Goal: Information Seeking & Learning: Find specific fact

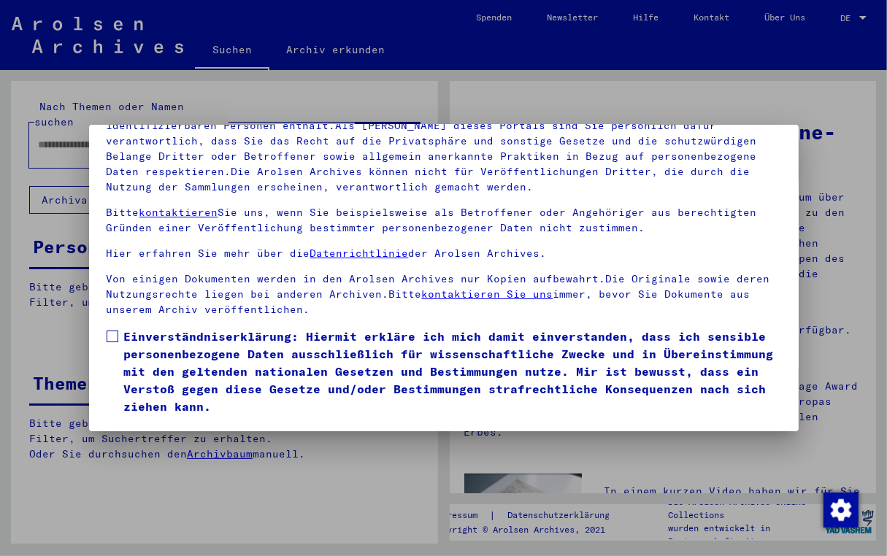
scroll to position [37, 0]
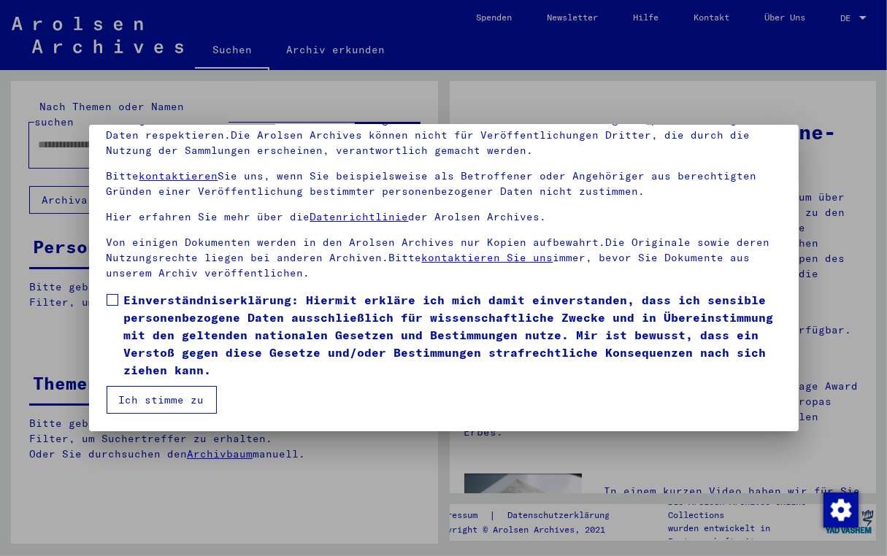
click at [108, 296] on span at bounding box center [113, 300] width 12 height 12
click at [156, 397] on button "Ich stimme zu" at bounding box center [162, 400] width 110 height 28
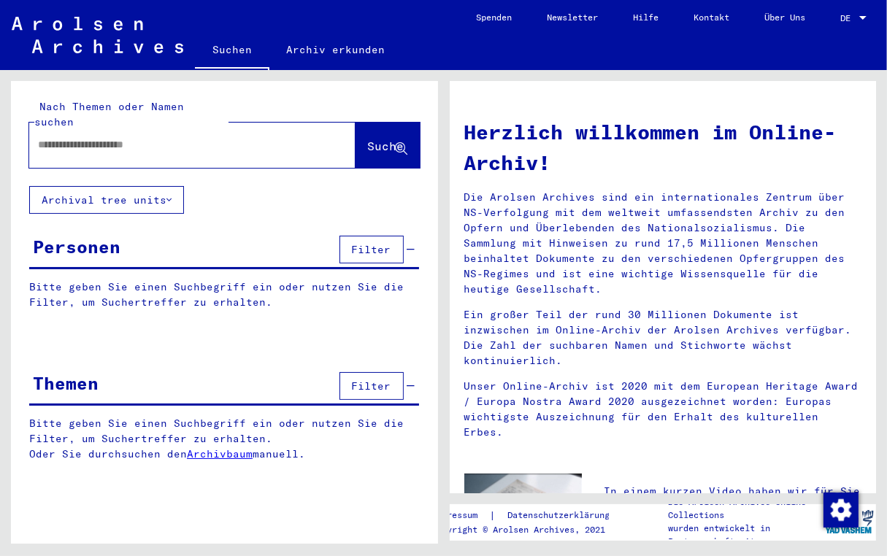
click at [105, 137] on input "text" at bounding box center [175, 144] width 274 height 15
click at [137, 137] on input "text" at bounding box center [175, 144] width 274 height 15
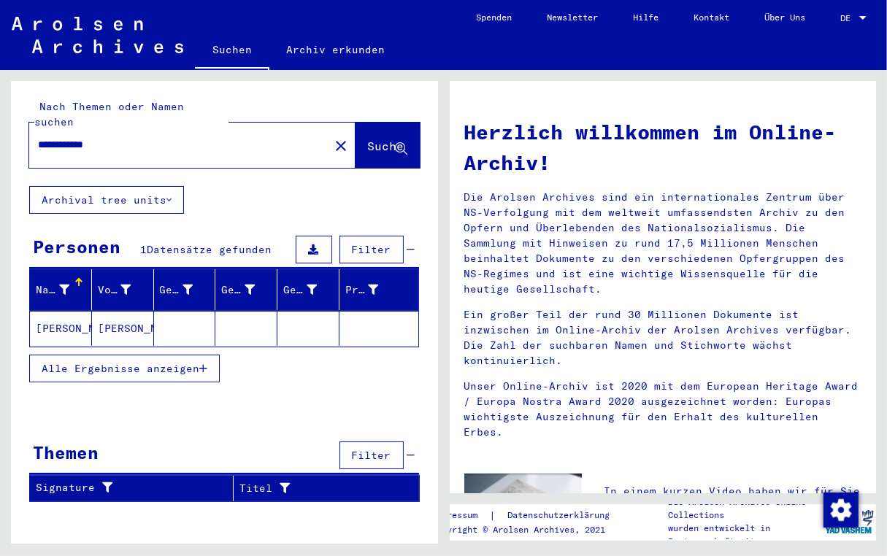
click at [58, 313] on mat-cell "[PERSON_NAME]" at bounding box center [61, 328] width 62 height 35
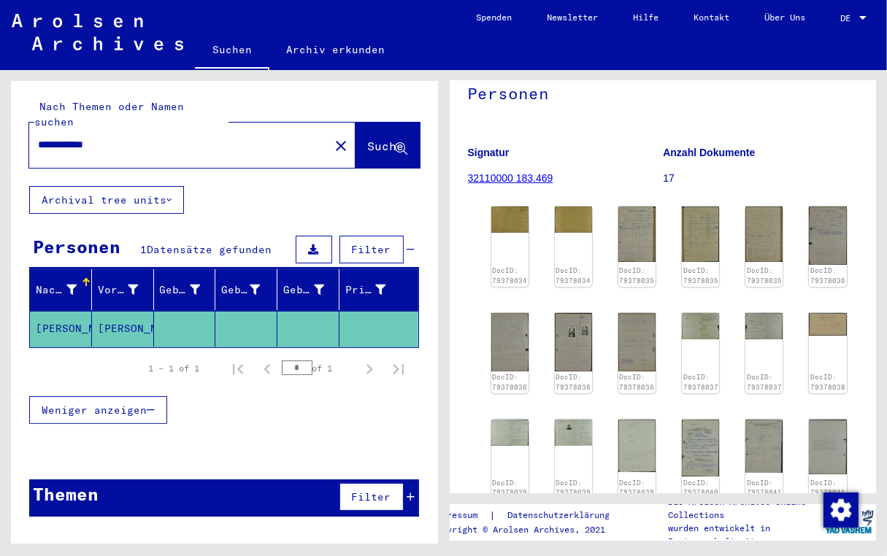
scroll to position [219, 0]
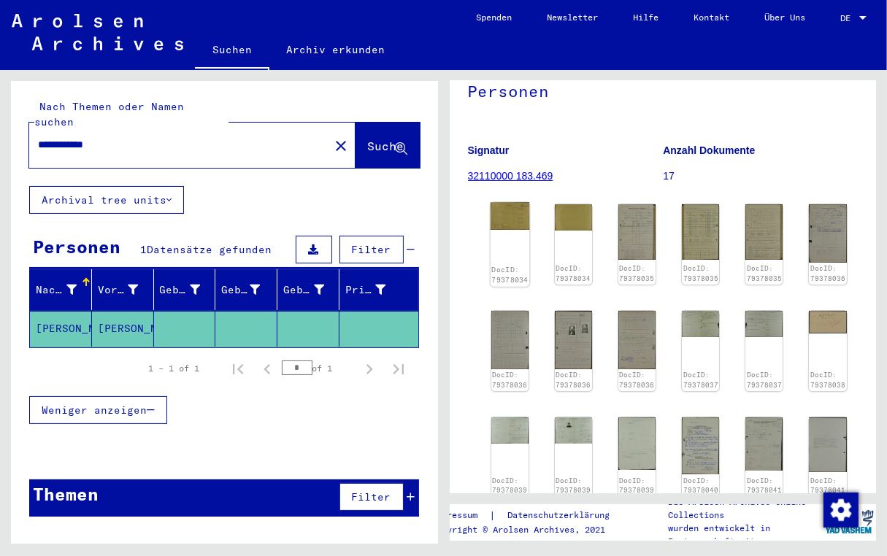
click at [503, 202] on div "DocID: 79378034" at bounding box center [509, 244] width 39 height 84
click at [507, 202] on img at bounding box center [509, 216] width 39 height 28
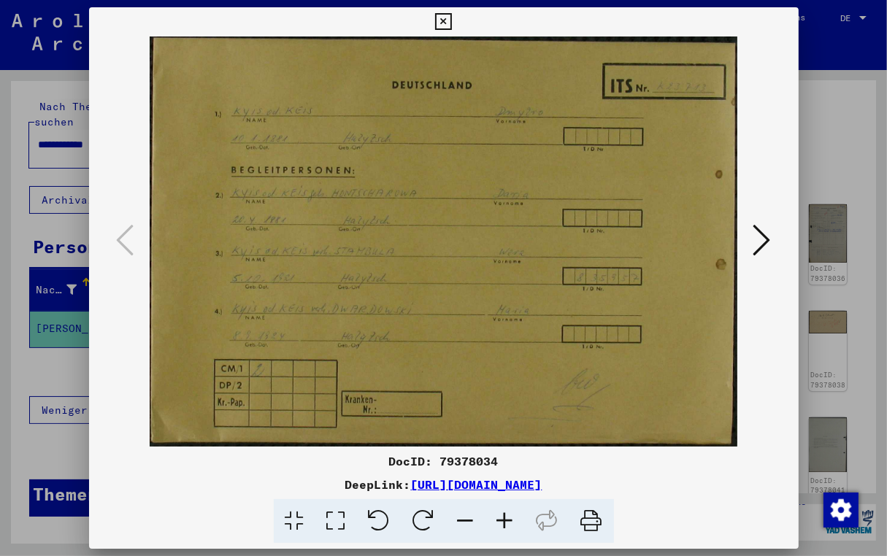
click at [506, 518] on icon at bounding box center [504, 521] width 39 height 45
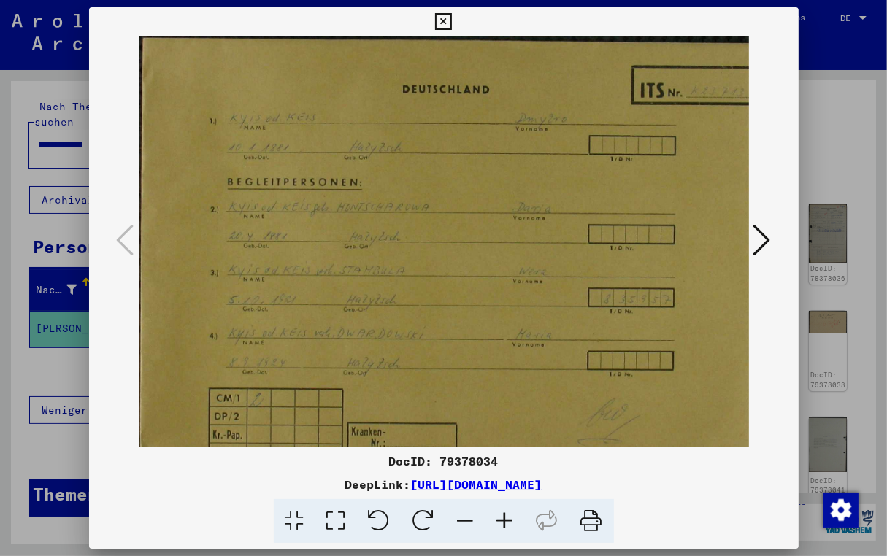
click at [506, 518] on icon at bounding box center [504, 521] width 39 height 45
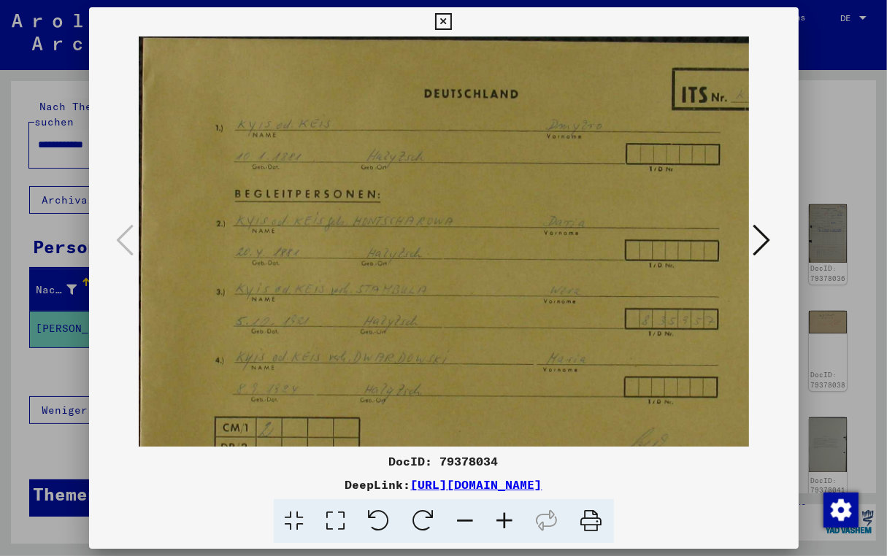
click at [506, 518] on icon at bounding box center [504, 521] width 39 height 45
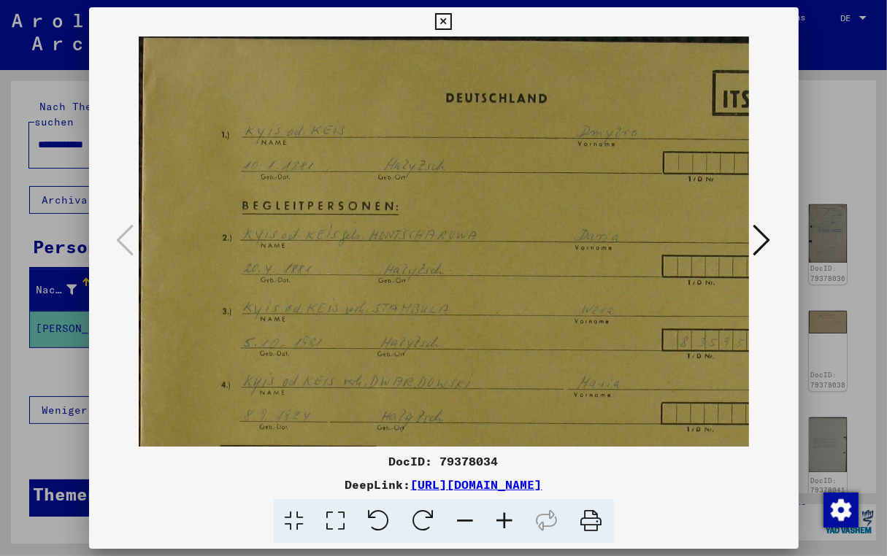
click at [506, 518] on icon at bounding box center [504, 521] width 39 height 45
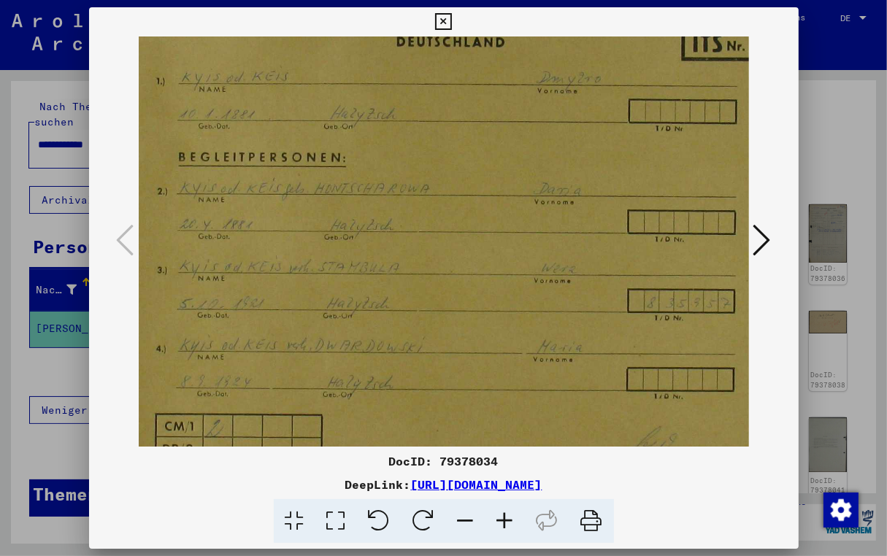
scroll to position [61, 71]
drag, startPoint x: 560, startPoint y: 338, endPoint x: 489, endPoint y: 277, distance: 93.7
click at [489, 277] on img at bounding box center [466, 253] width 797 height 556
click at [766, 237] on icon at bounding box center [762, 240] width 18 height 35
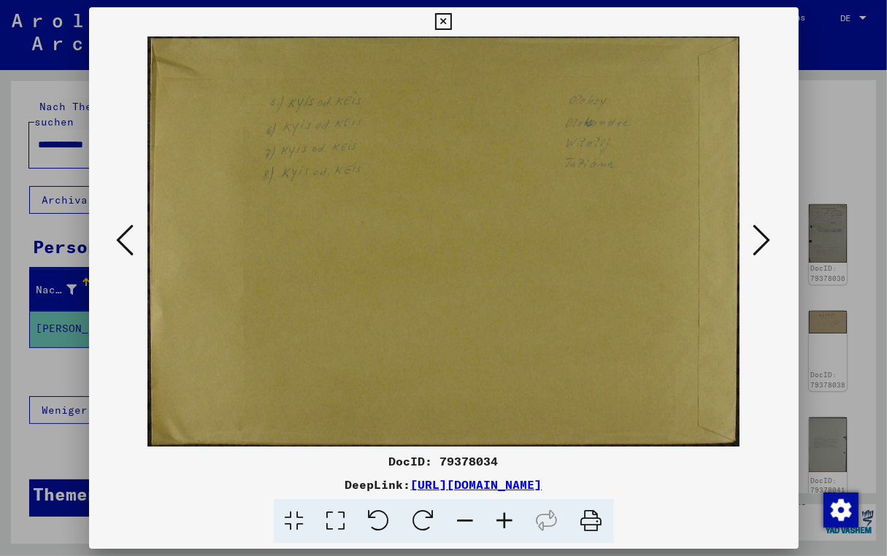
click at [766, 237] on icon at bounding box center [762, 240] width 18 height 35
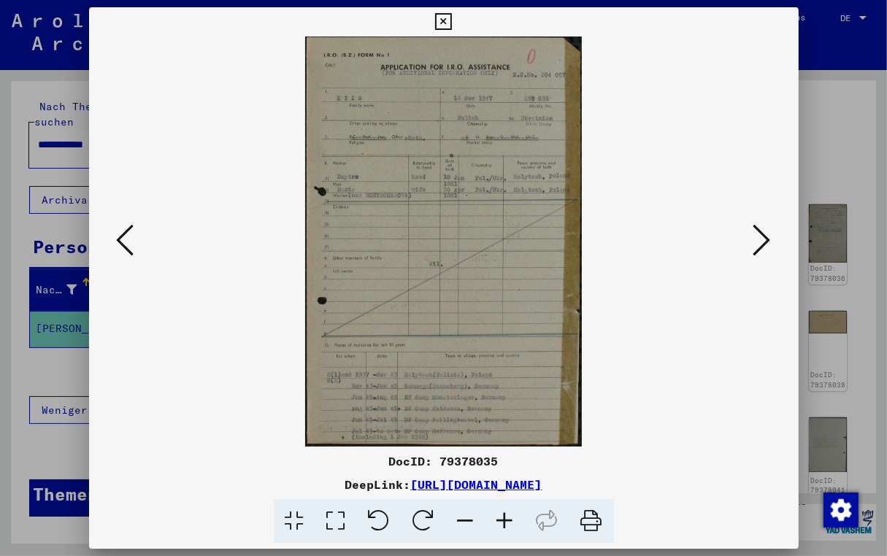
click at [500, 535] on icon at bounding box center [504, 521] width 39 height 45
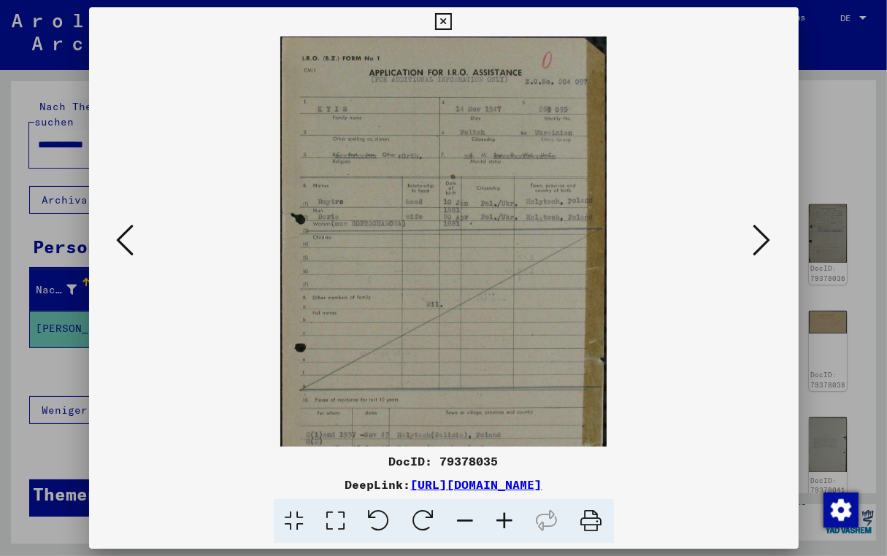
click at [500, 535] on icon at bounding box center [504, 521] width 39 height 45
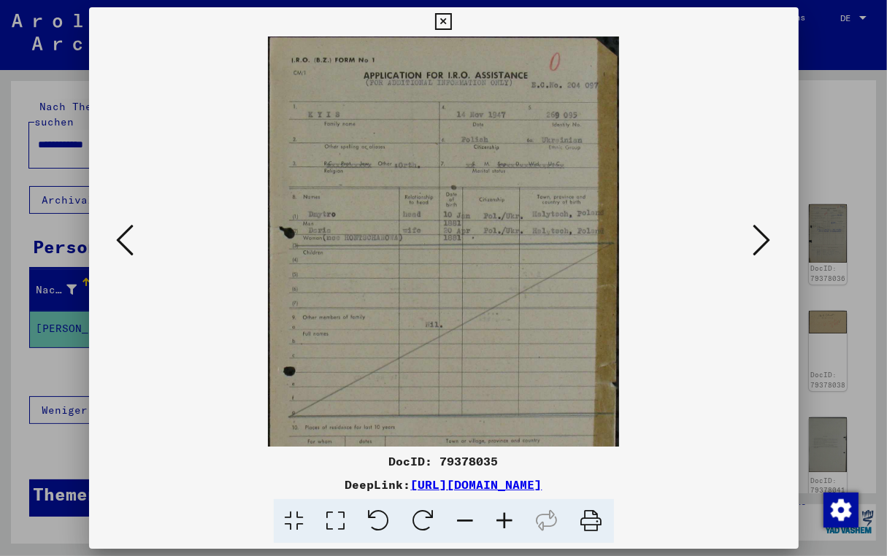
click at [500, 535] on icon at bounding box center [504, 521] width 39 height 45
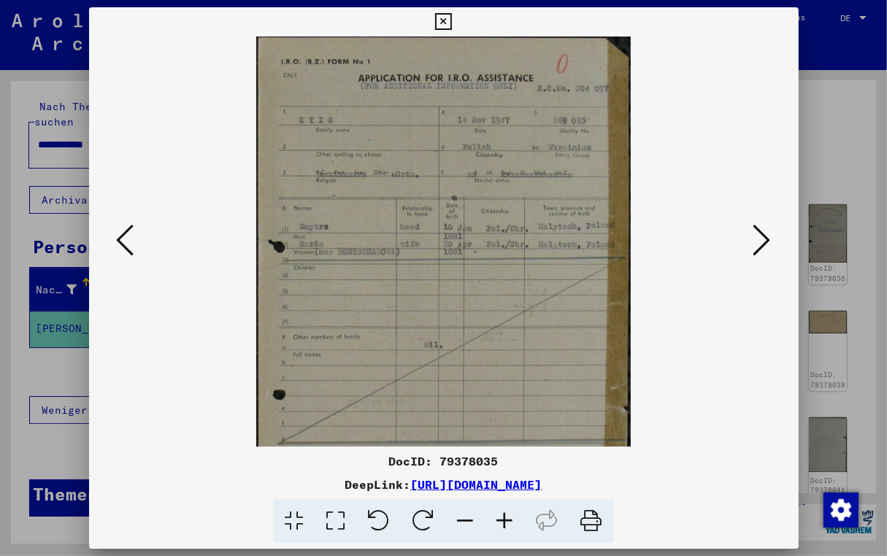
click at [500, 535] on icon at bounding box center [504, 521] width 39 height 45
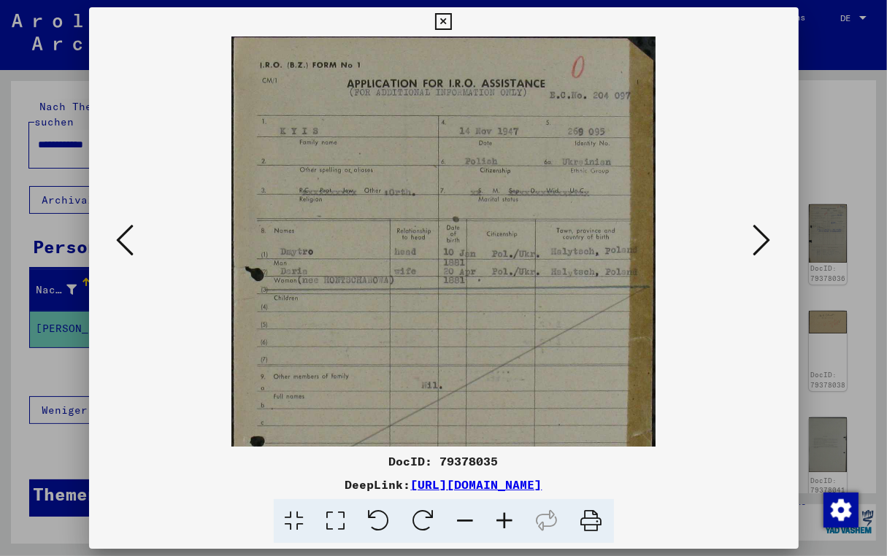
click at [500, 535] on icon at bounding box center [504, 521] width 39 height 45
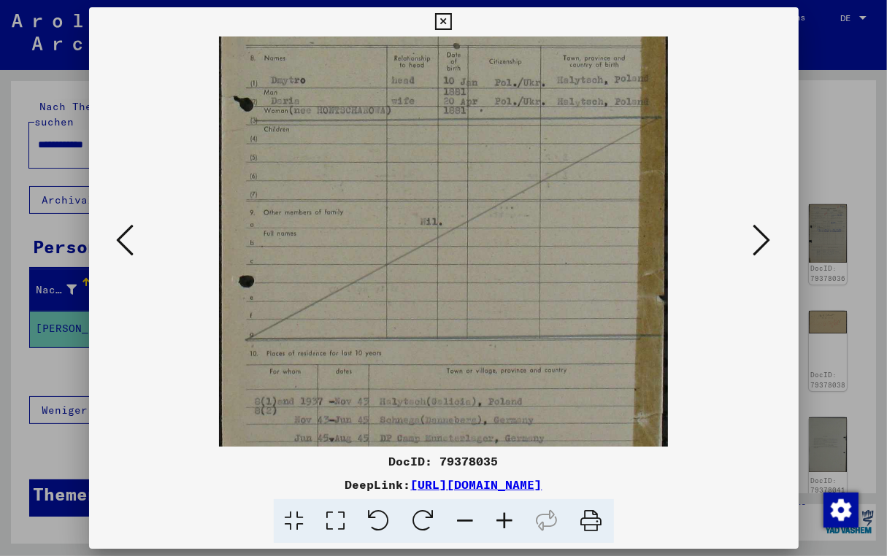
scroll to position [255, 0]
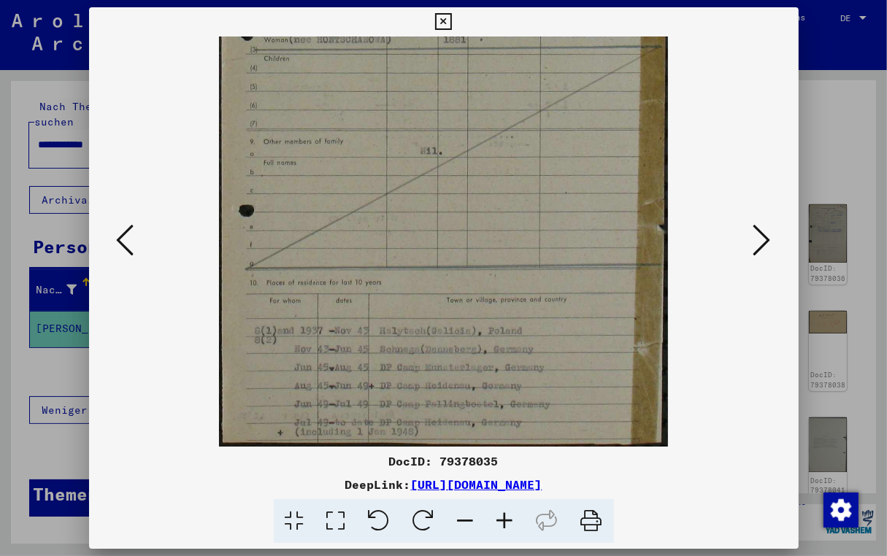
drag, startPoint x: 465, startPoint y: 372, endPoint x: 432, endPoint y: 88, distance: 285.2
click at [432, 88] on img at bounding box center [443, 115] width 449 height 666
click at [756, 237] on icon at bounding box center [762, 240] width 18 height 35
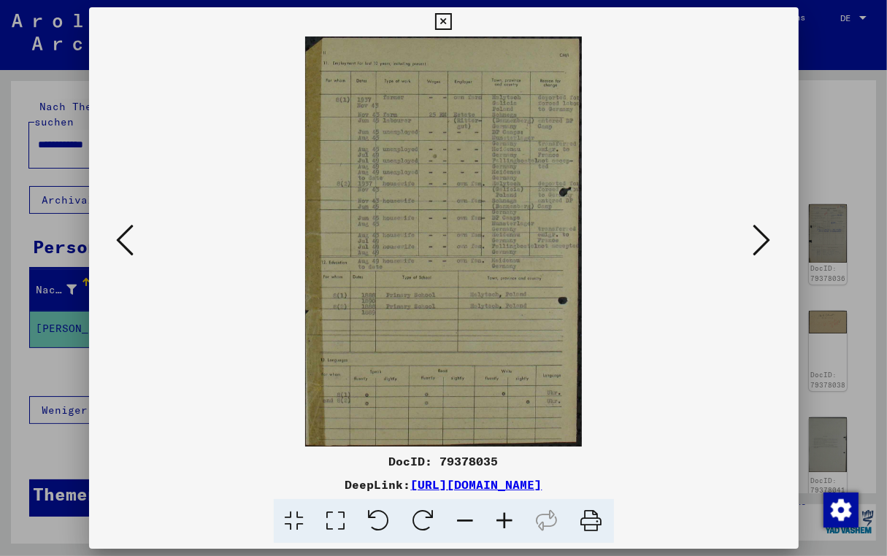
scroll to position [0, 0]
click at [510, 516] on icon at bounding box center [504, 521] width 39 height 45
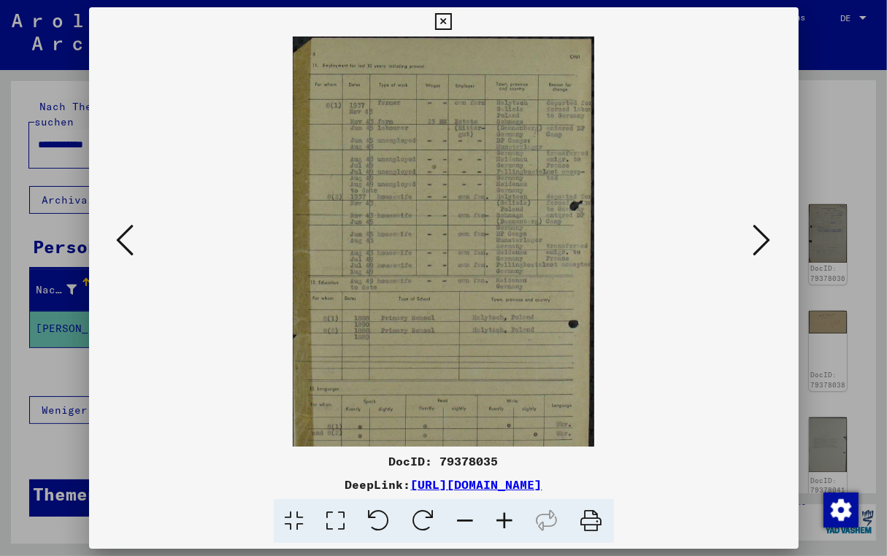
click at [510, 516] on icon at bounding box center [504, 521] width 39 height 45
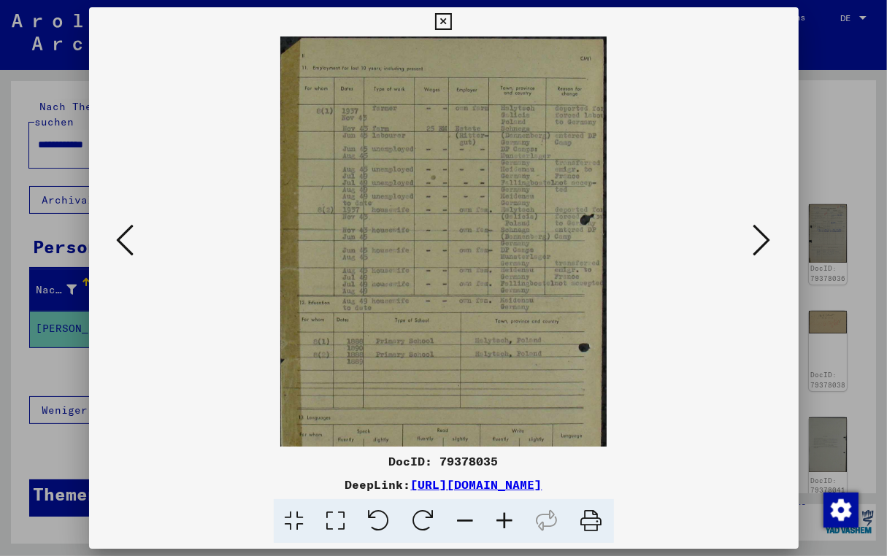
click at [510, 516] on icon at bounding box center [504, 521] width 39 height 45
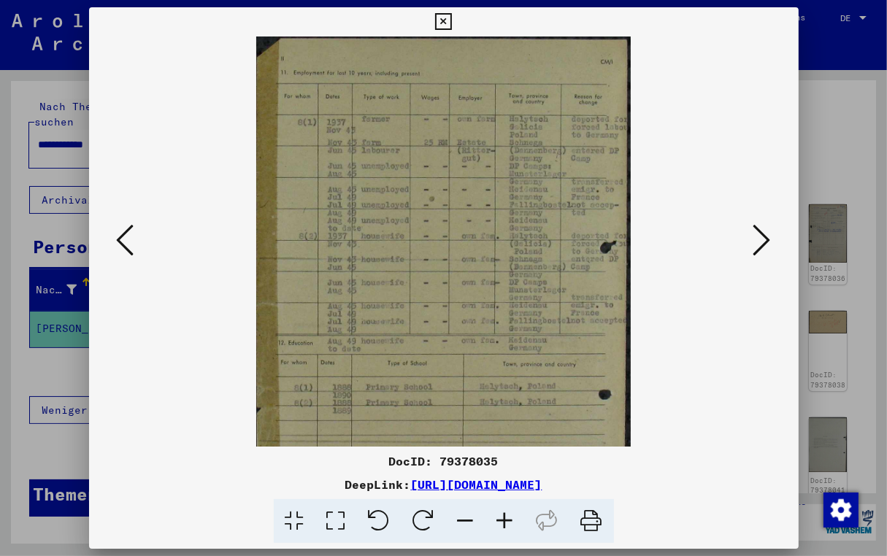
click at [510, 516] on icon at bounding box center [504, 521] width 39 height 45
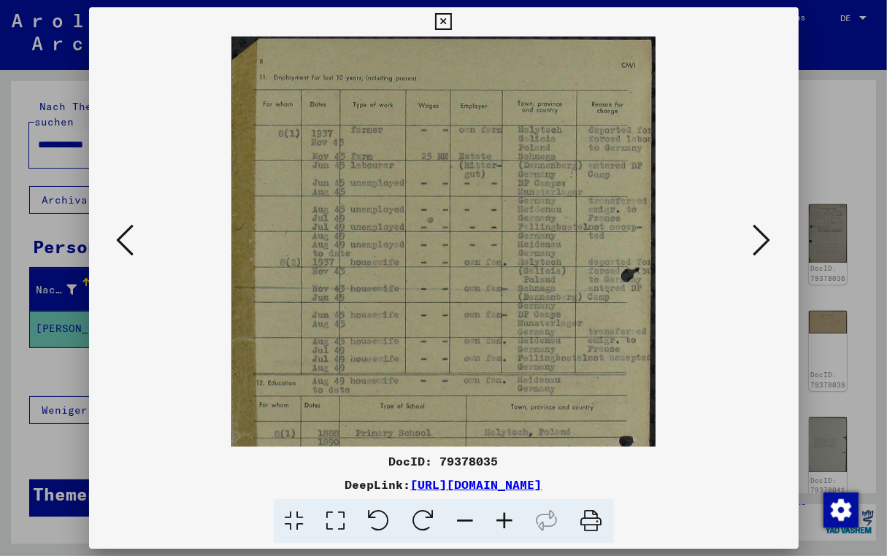
click at [510, 516] on icon at bounding box center [504, 521] width 39 height 45
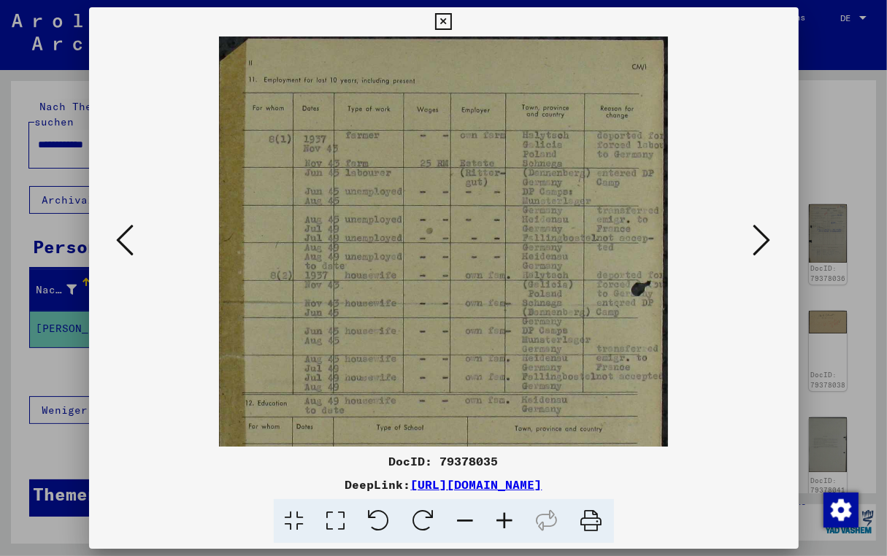
click at [510, 516] on icon at bounding box center [504, 521] width 39 height 45
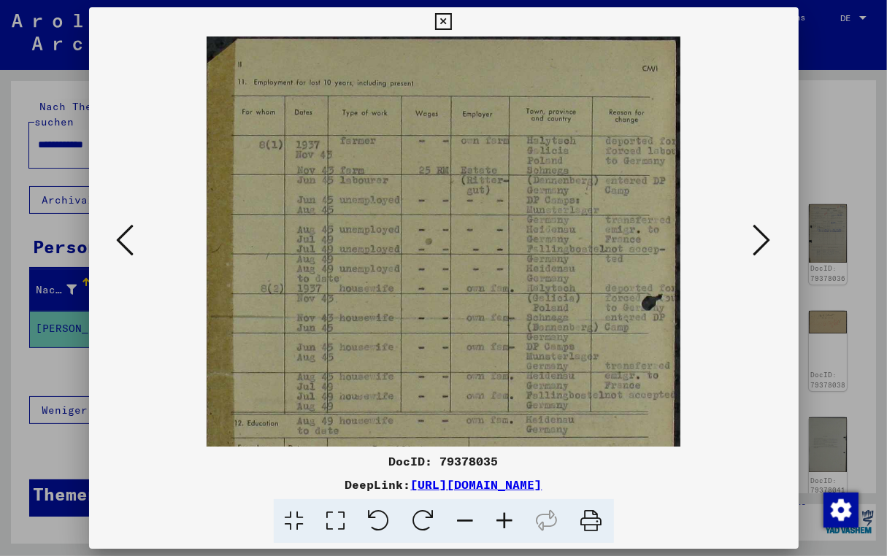
click at [771, 237] on button at bounding box center [762, 241] width 26 height 42
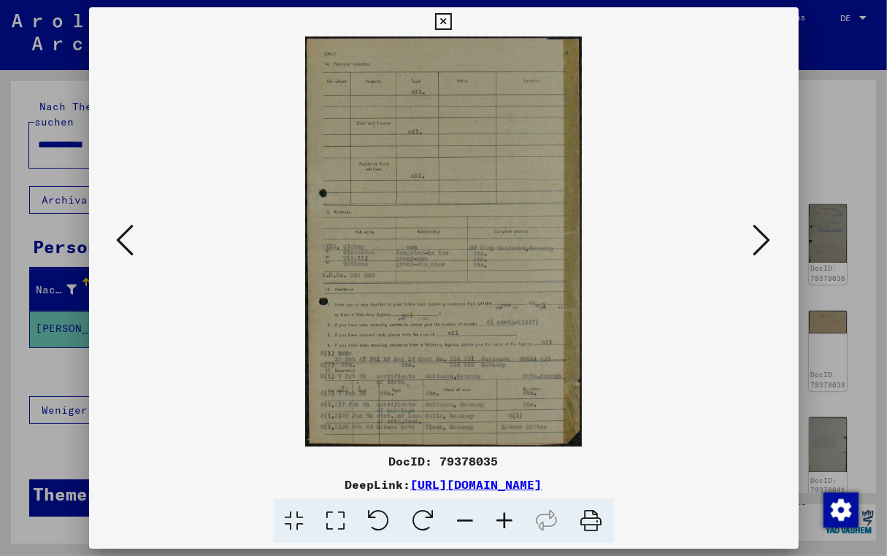
click at [507, 515] on icon at bounding box center [504, 521] width 39 height 45
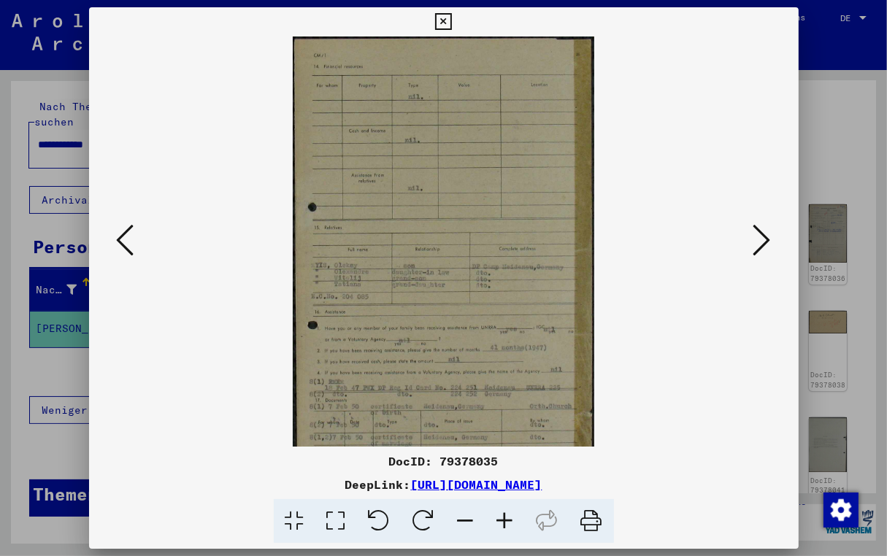
click at [507, 515] on icon at bounding box center [504, 521] width 39 height 45
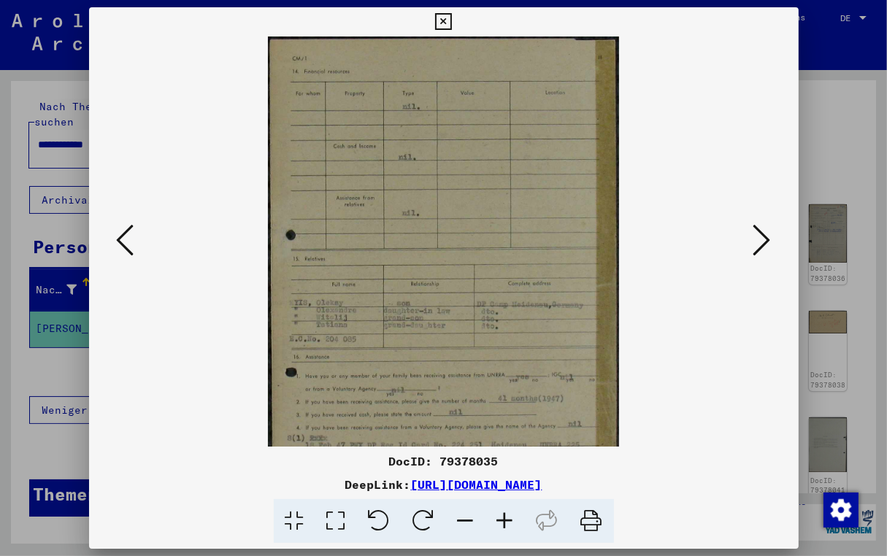
click at [507, 515] on icon at bounding box center [504, 521] width 39 height 45
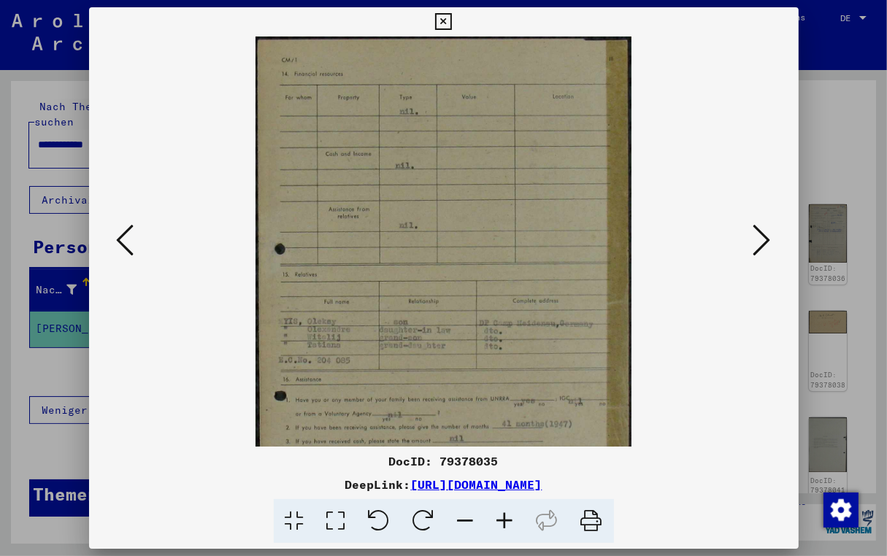
click at [507, 515] on icon at bounding box center [504, 521] width 39 height 45
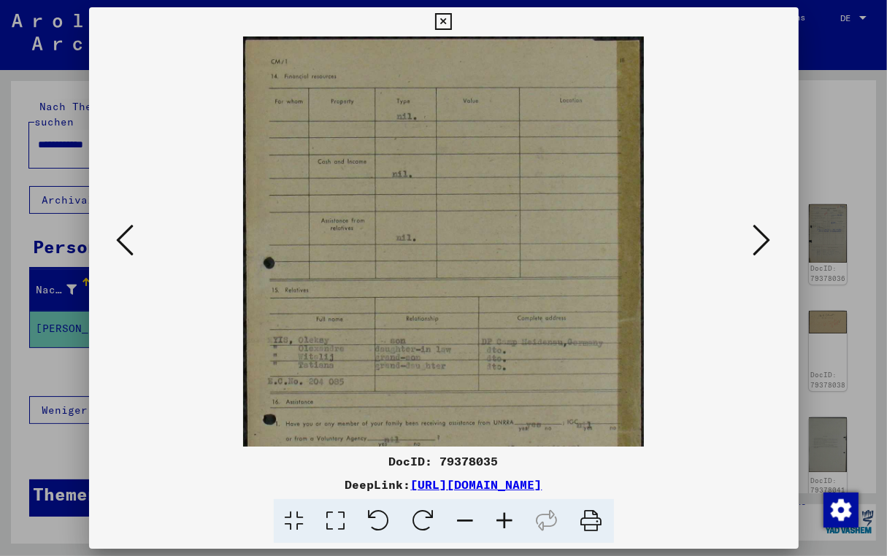
click at [507, 515] on icon at bounding box center [504, 521] width 39 height 45
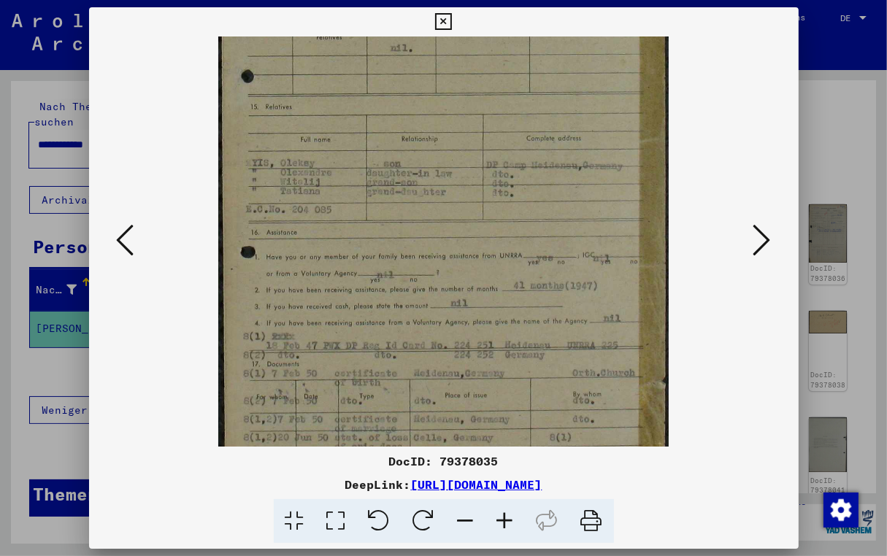
drag, startPoint x: 518, startPoint y: 404, endPoint x: 515, endPoint y: 190, distance: 213.9
click at [515, 190] on img at bounding box center [443, 155] width 450 height 666
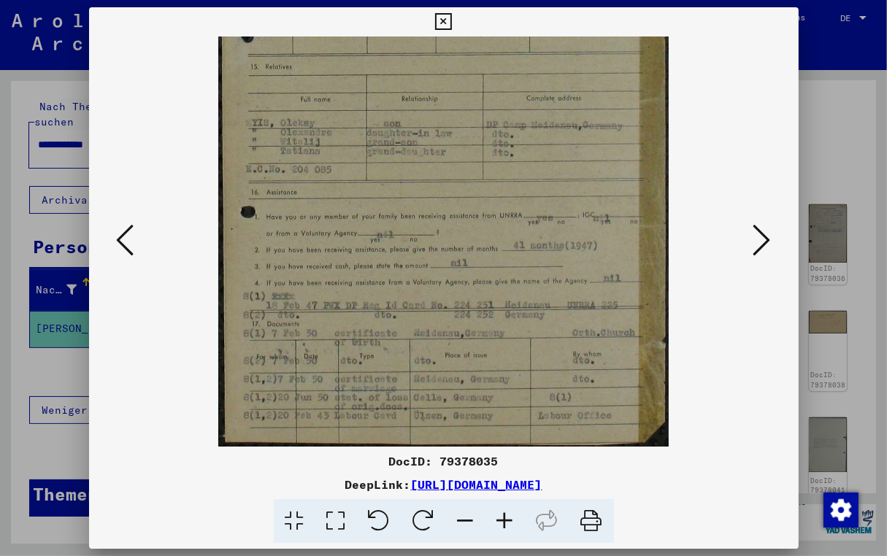
drag, startPoint x: 493, startPoint y: 310, endPoint x: 502, endPoint y: 204, distance: 106.9
click at [502, 204] on img at bounding box center [443, 115] width 450 height 666
click at [759, 240] on icon at bounding box center [762, 240] width 18 height 35
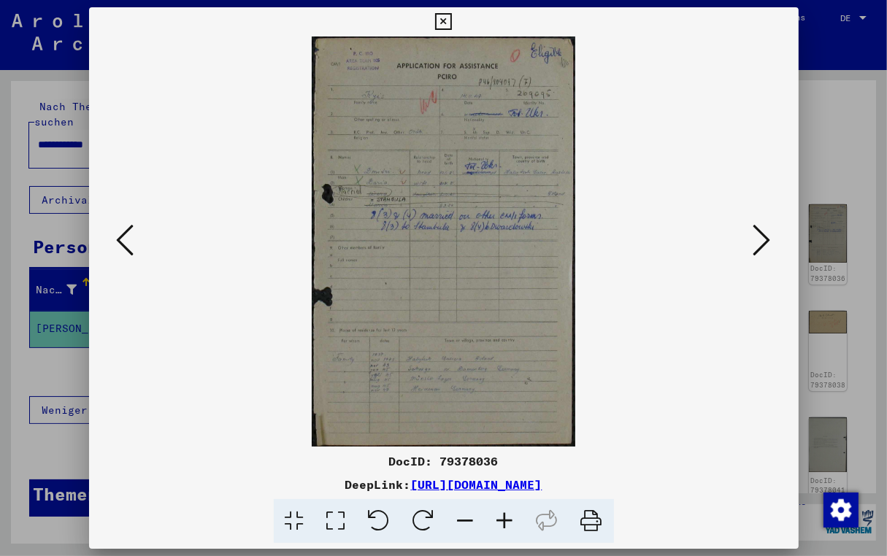
click at [505, 529] on icon at bounding box center [504, 521] width 39 height 45
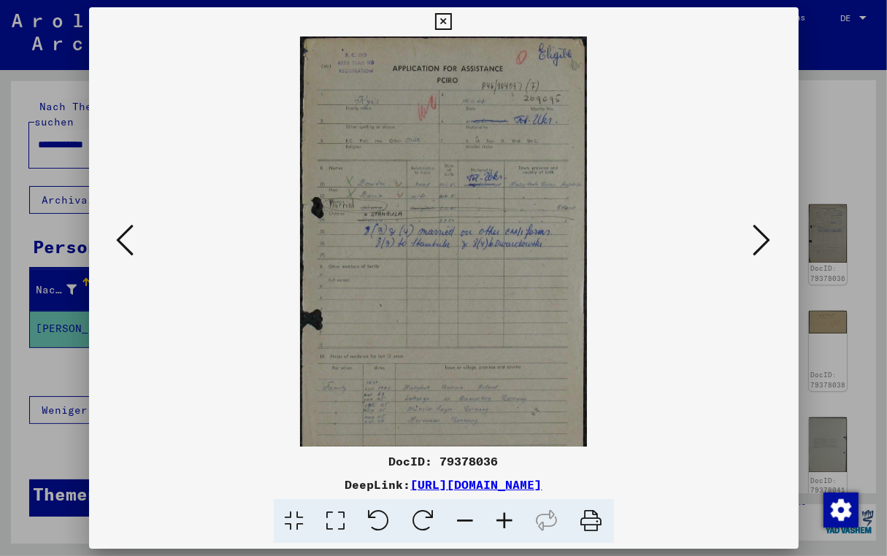
click at [505, 529] on icon at bounding box center [504, 521] width 39 height 45
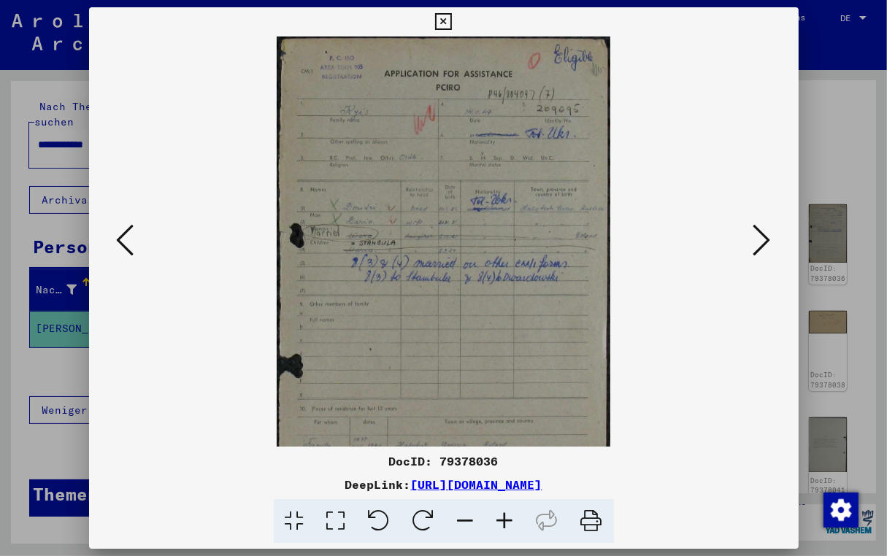
click at [505, 529] on icon at bounding box center [504, 521] width 39 height 45
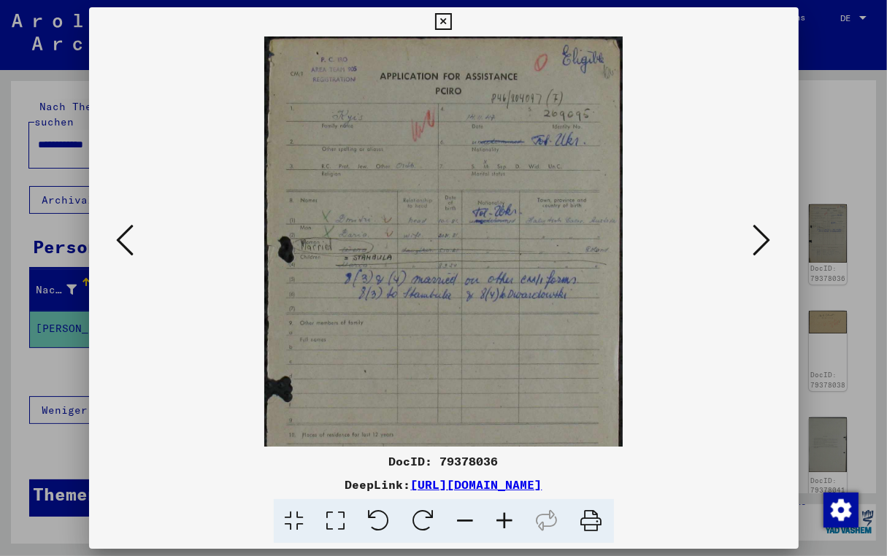
click at [505, 529] on icon at bounding box center [504, 521] width 39 height 45
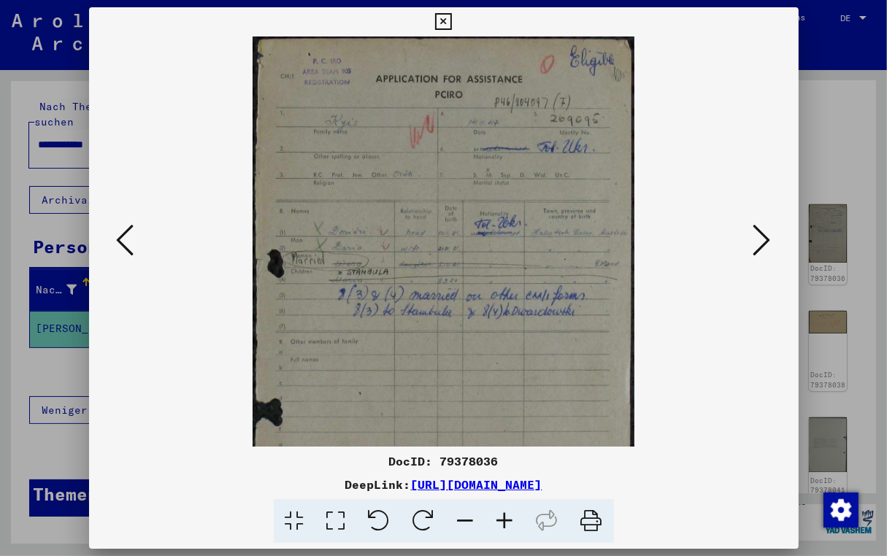
click at [505, 529] on icon at bounding box center [504, 521] width 39 height 45
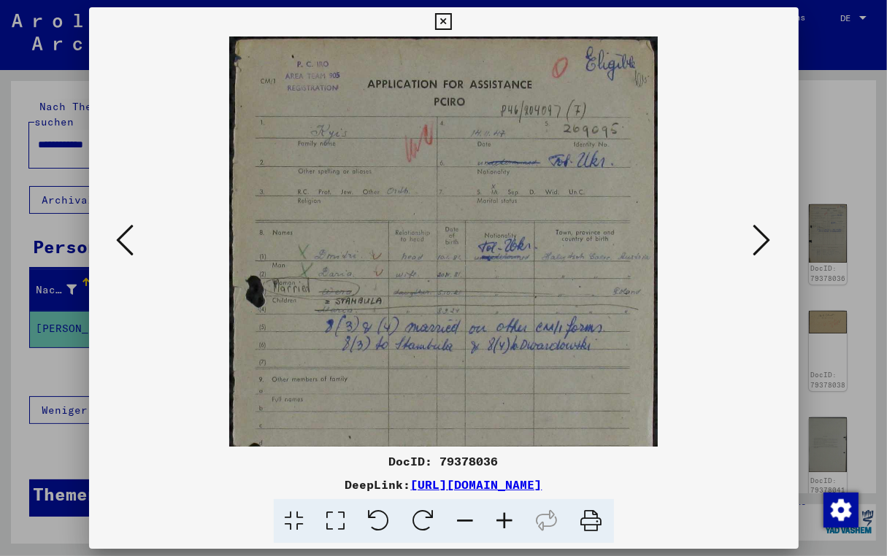
click at [505, 529] on icon at bounding box center [504, 521] width 39 height 45
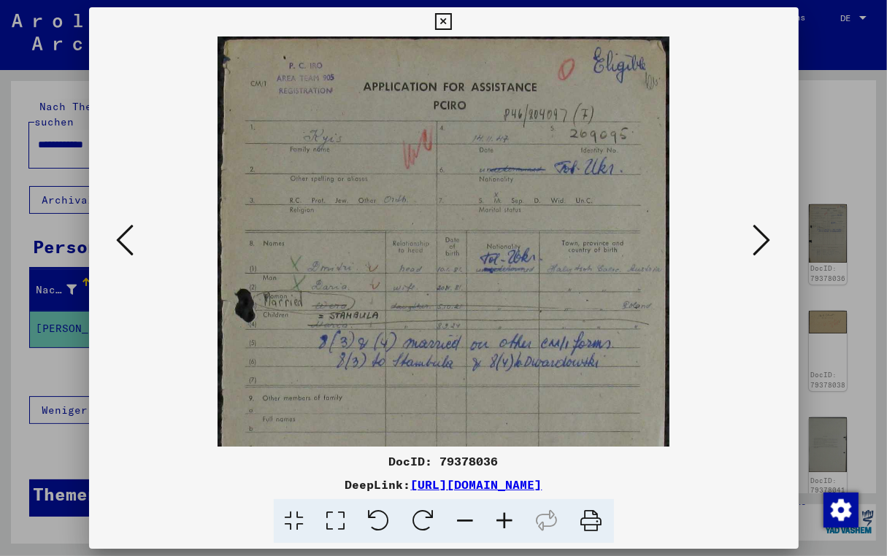
click at [505, 529] on icon at bounding box center [504, 521] width 39 height 45
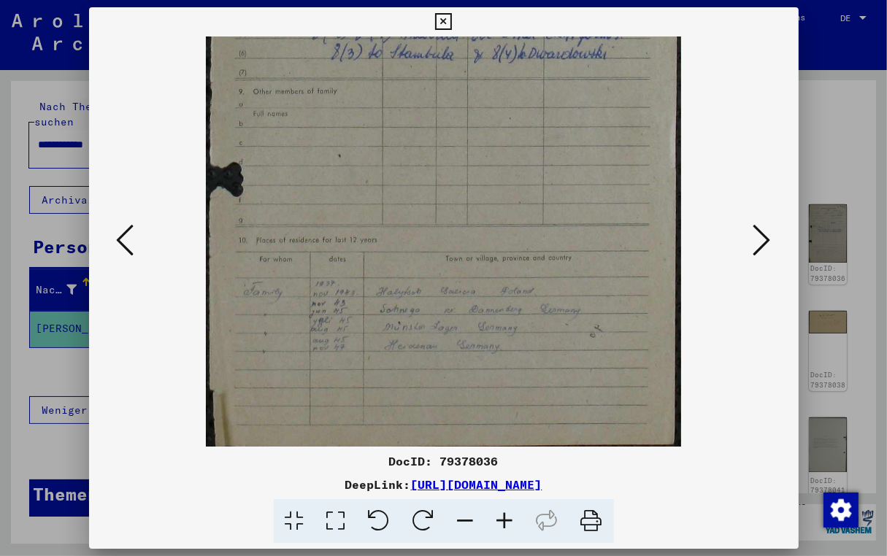
scroll to position [328, 0]
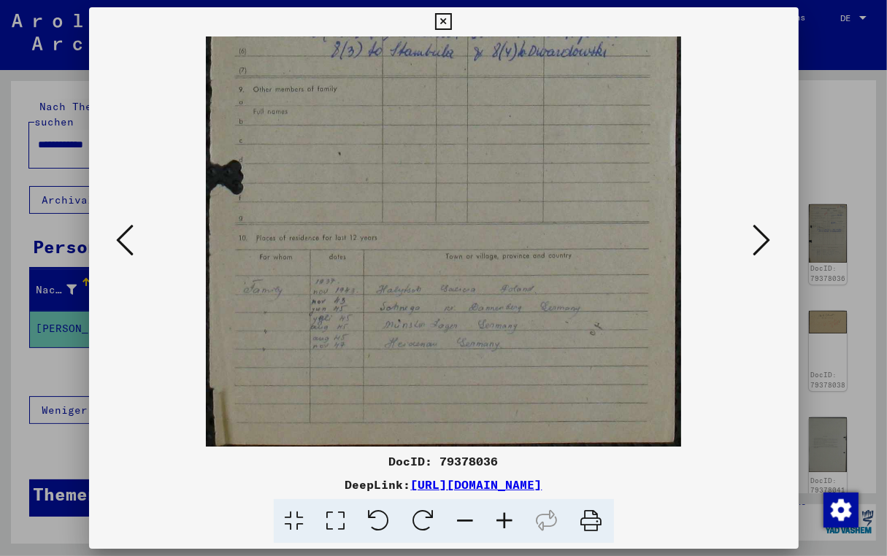
drag, startPoint x: 444, startPoint y: 402, endPoint x: 415, endPoint y: 76, distance: 326.9
click at [415, 76] on img at bounding box center [443, 78] width 475 height 739
click at [124, 249] on icon at bounding box center [126, 240] width 18 height 35
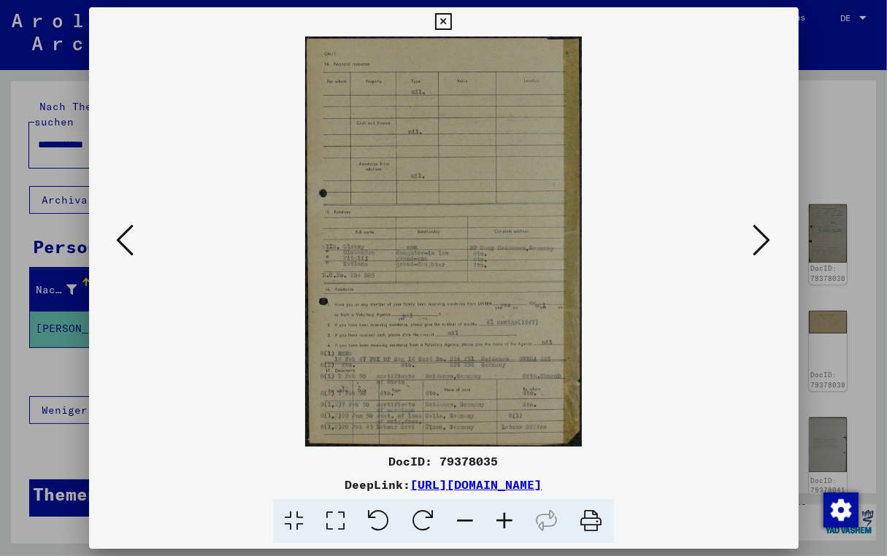
scroll to position [0, 0]
click at [124, 249] on icon at bounding box center [126, 240] width 18 height 35
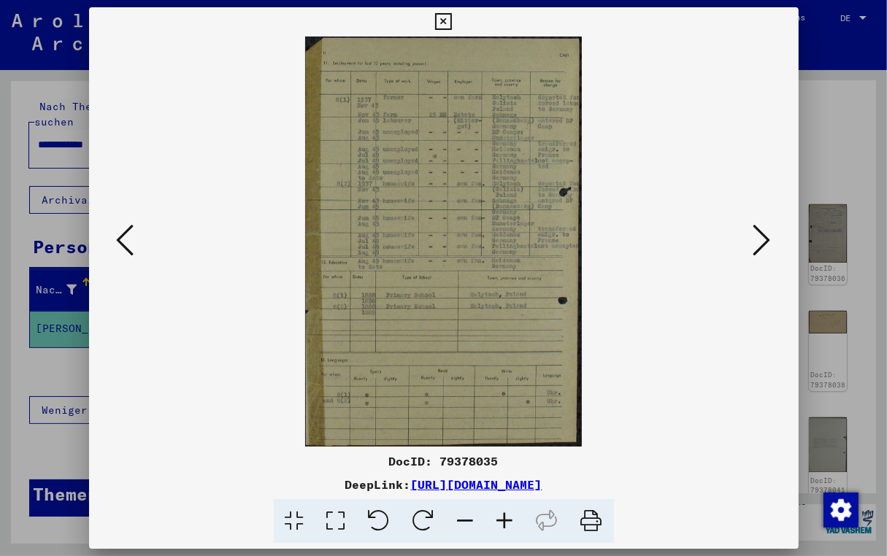
click at [124, 249] on icon at bounding box center [126, 240] width 18 height 35
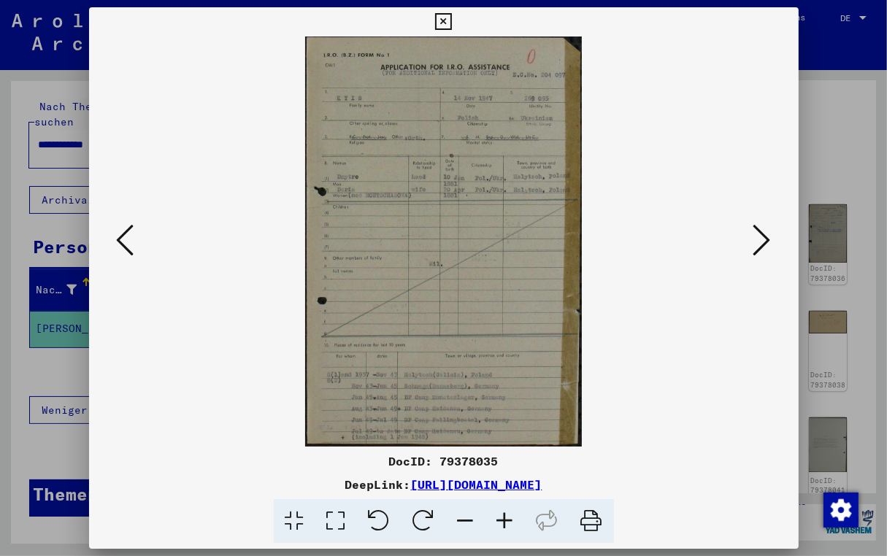
click at [130, 239] on icon at bounding box center [126, 240] width 18 height 35
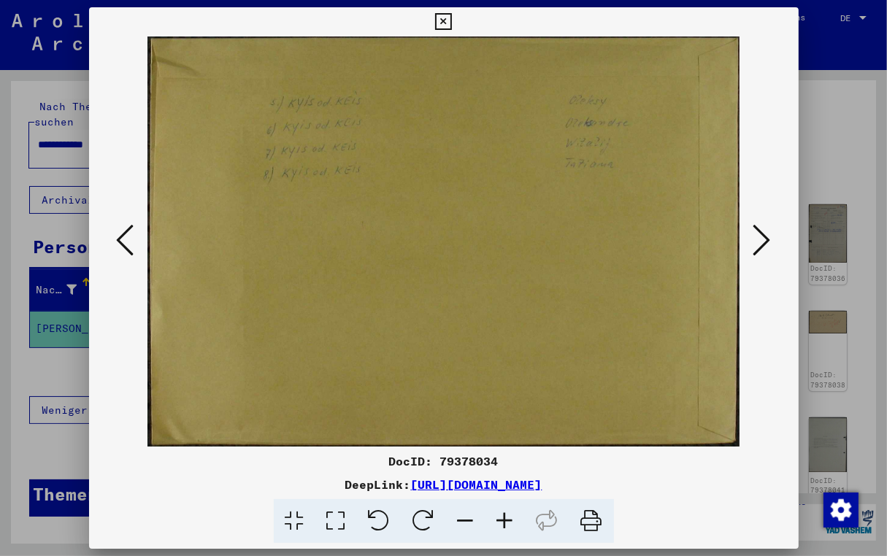
click at [130, 239] on icon at bounding box center [126, 240] width 18 height 35
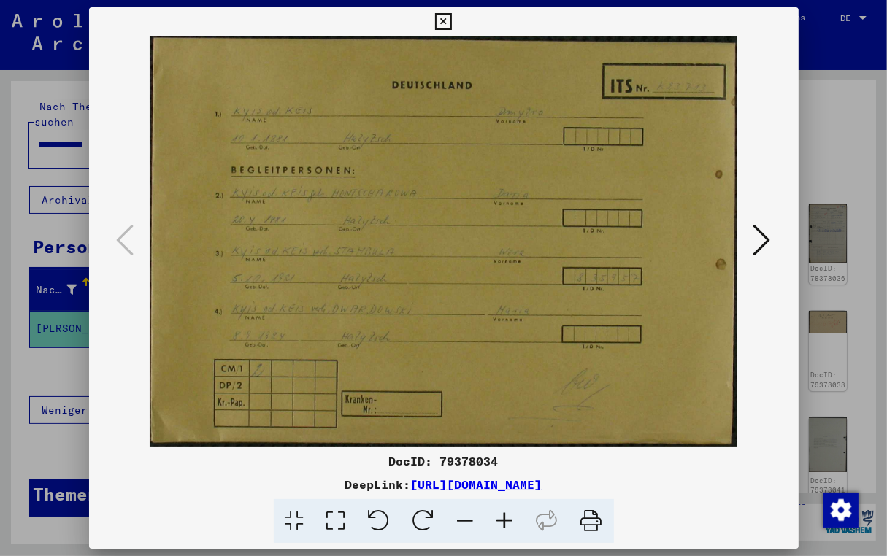
click at [773, 239] on button at bounding box center [762, 241] width 26 height 42
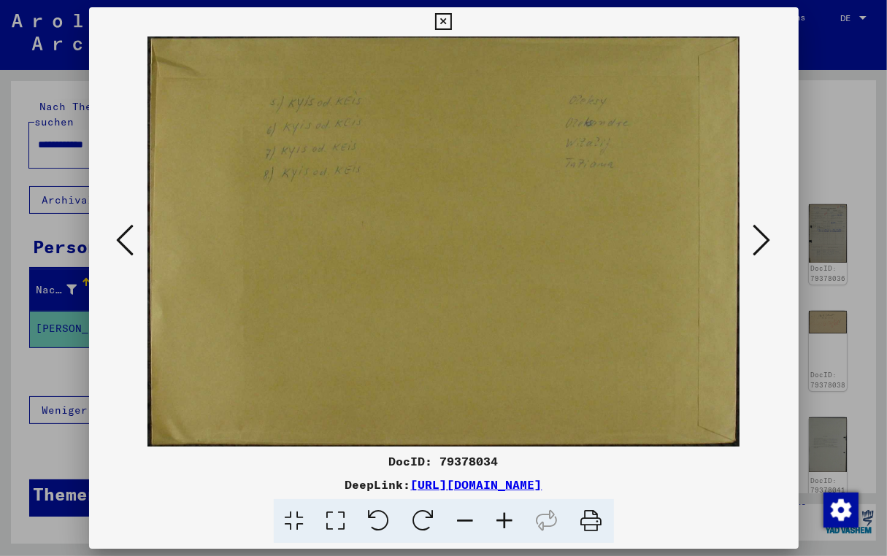
click at [773, 239] on button at bounding box center [762, 241] width 26 height 42
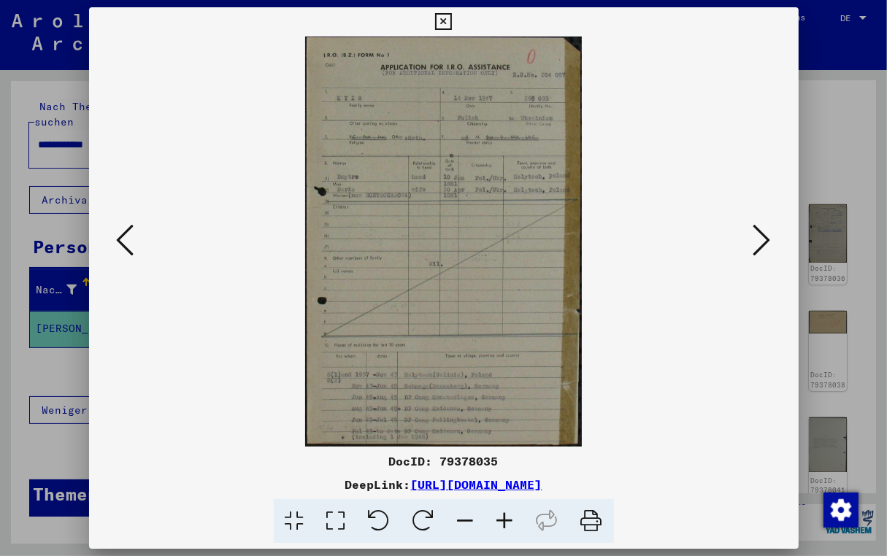
click at [773, 239] on button at bounding box center [762, 241] width 26 height 42
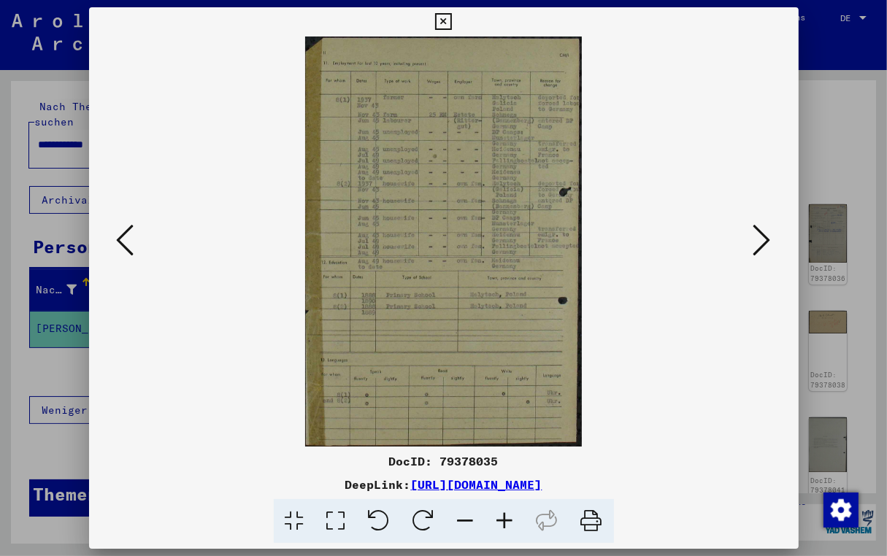
click at [773, 239] on button at bounding box center [762, 241] width 26 height 42
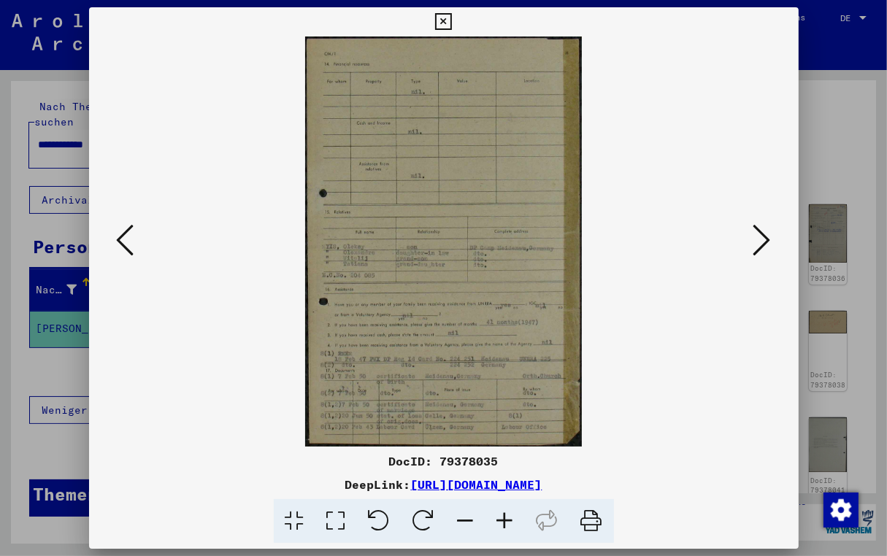
click at [773, 239] on button at bounding box center [762, 241] width 26 height 42
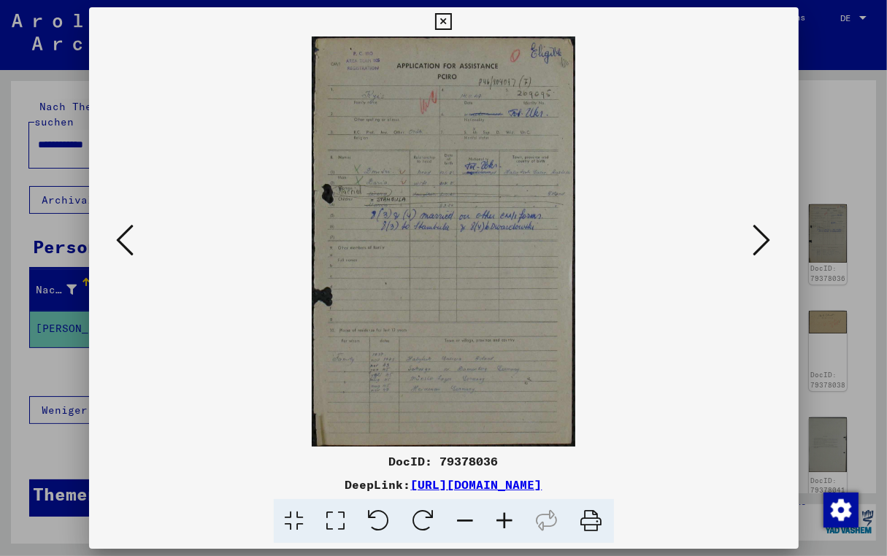
click at [773, 239] on button at bounding box center [762, 241] width 26 height 42
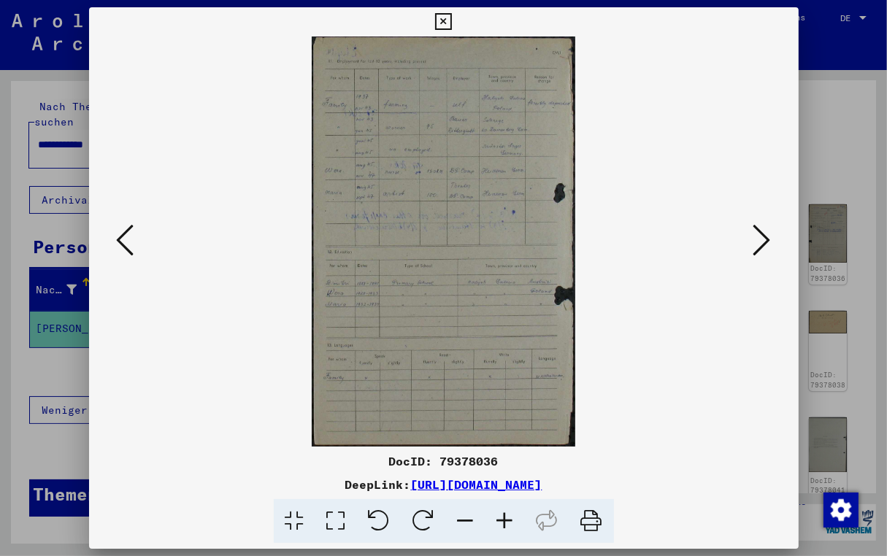
click at [505, 523] on icon at bounding box center [504, 521] width 39 height 45
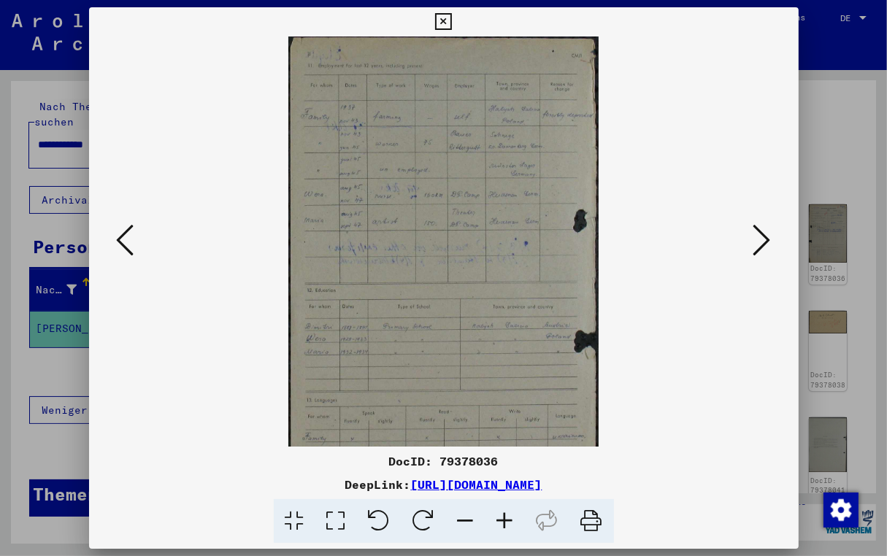
click at [505, 523] on icon at bounding box center [504, 521] width 39 height 45
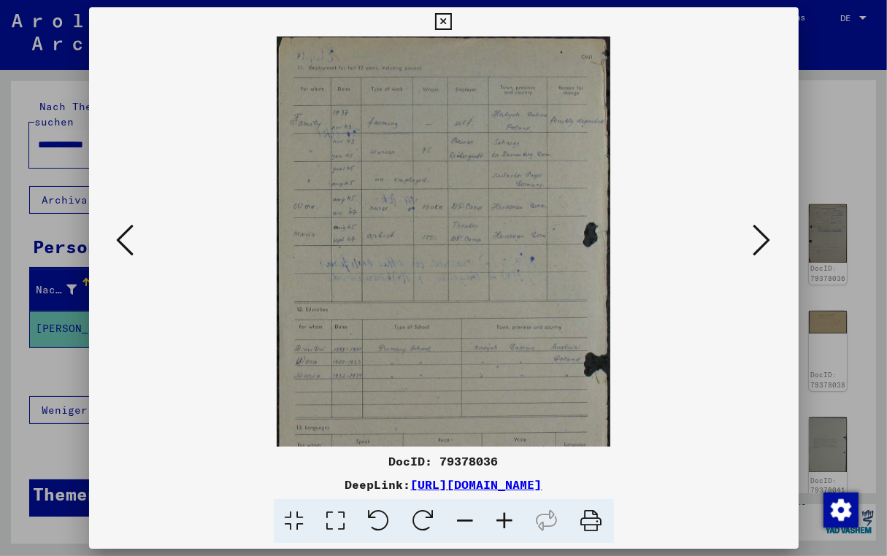
click at [505, 523] on icon at bounding box center [504, 521] width 39 height 45
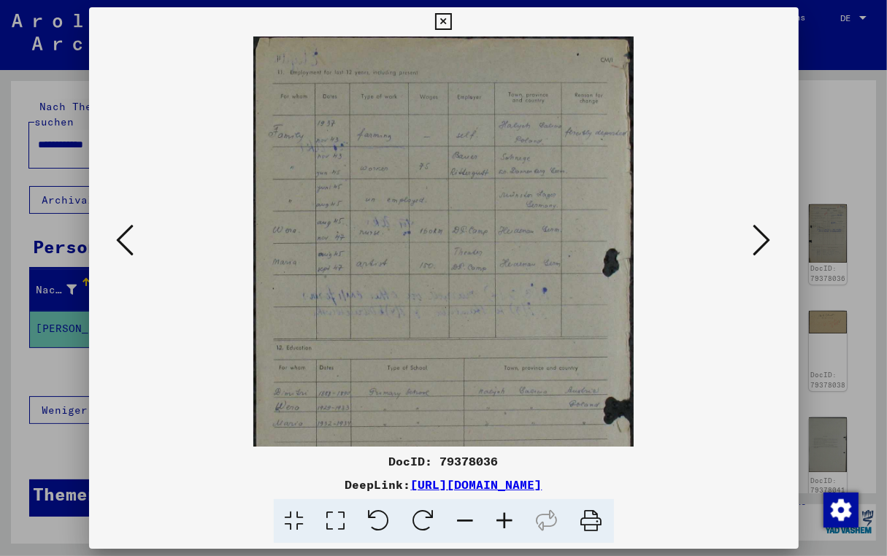
click at [505, 523] on icon at bounding box center [504, 521] width 39 height 45
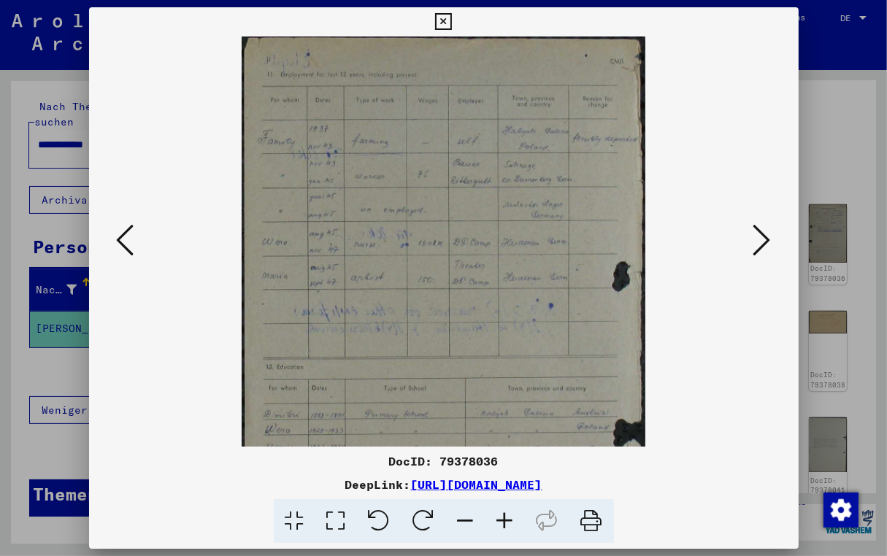
click at [505, 523] on icon at bounding box center [504, 521] width 39 height 45
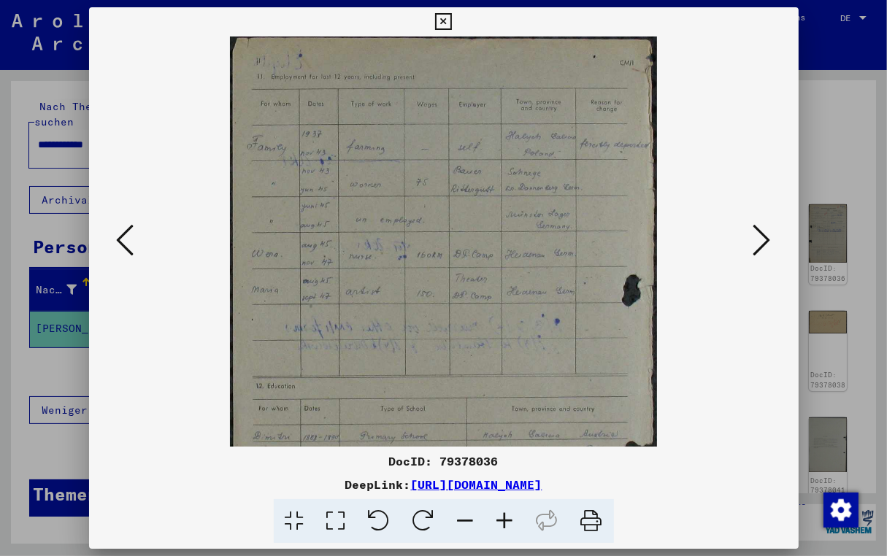
click at [505, 523] on icon at bounding box center [504, 521] width 39 height 45
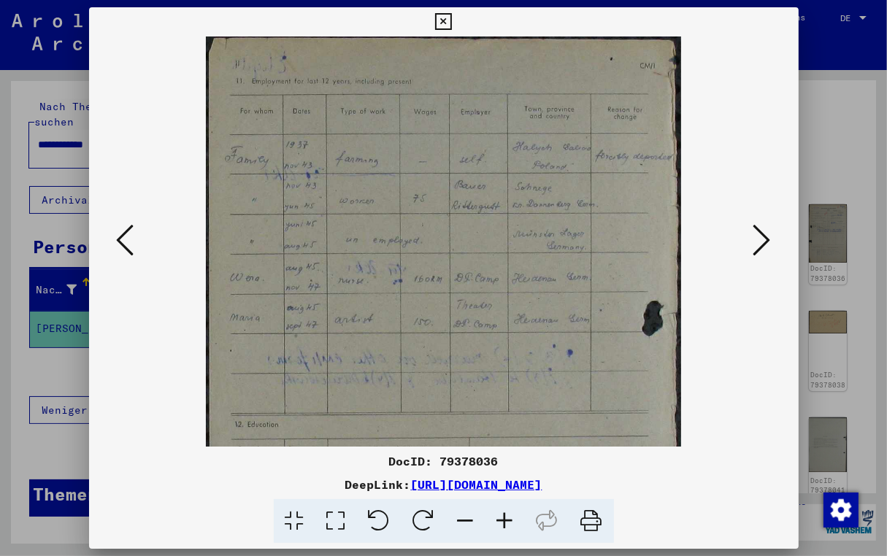
click at [505, 523] on icon at bounding box center [504, 521] width 39 height 45
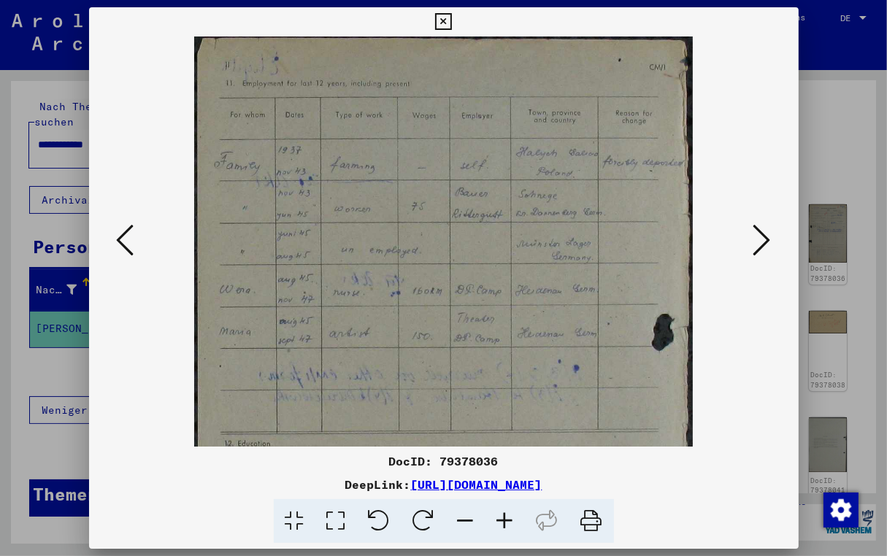
click at [505, 523] on icon at bounding box center [504, 521] width 39 height 45
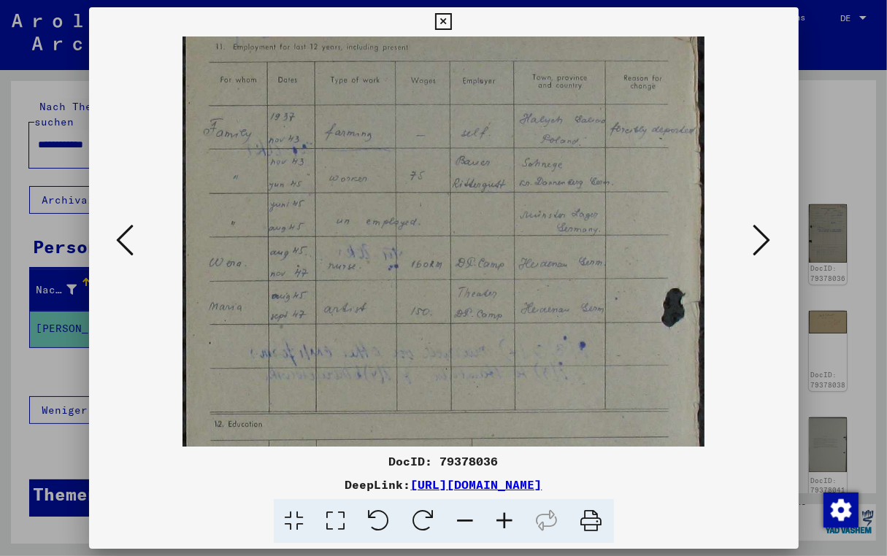
scroll to position [39, 0]
drag, startPoint x: 517, startPoint y: 331, endPoint x: 522, endPoint y: 292, distance: 39.0
click at [522, 292] on img at bounding box center [443, 403] width 521 height 812
click at [755, 237] on icon at bounding box center [762, 240] width 18 height 35
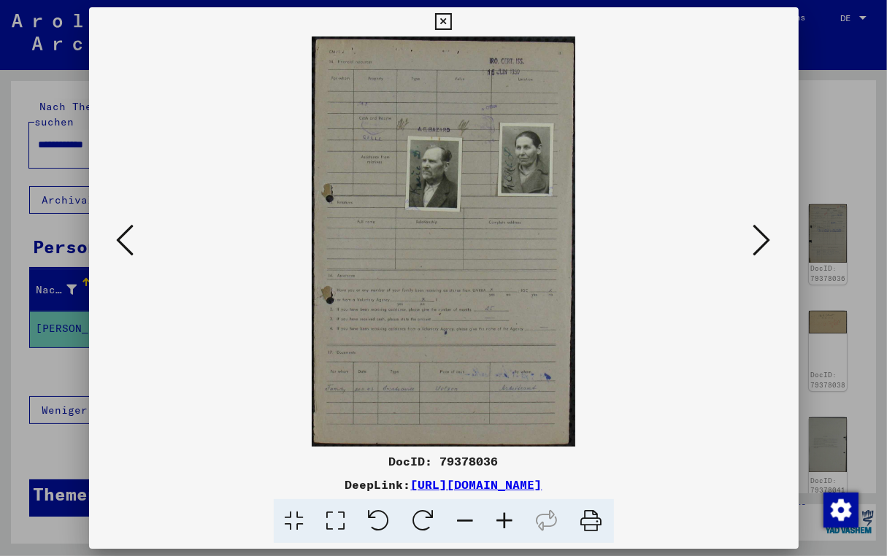
click at [491, 515] on icon at bounding box center [504, 521] width 39 height 45
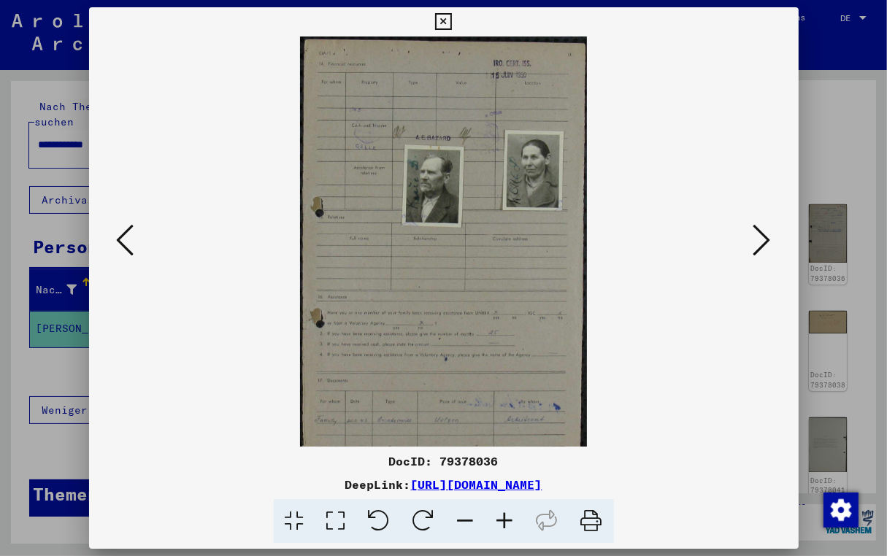
click at [491, 515] on icon at bounding box center [504, 521] width 39 height 45
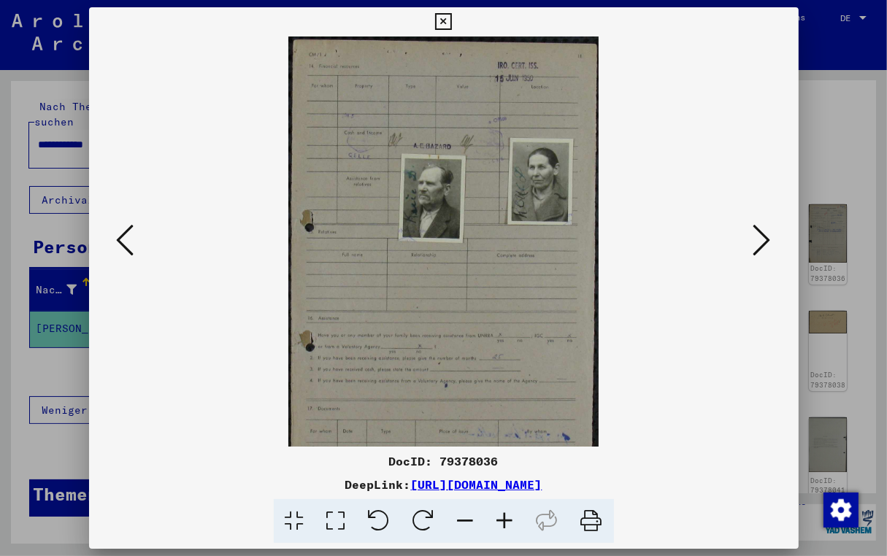
click at [491, 515] on icon at bounding box center [504, 521] width 39 height 45
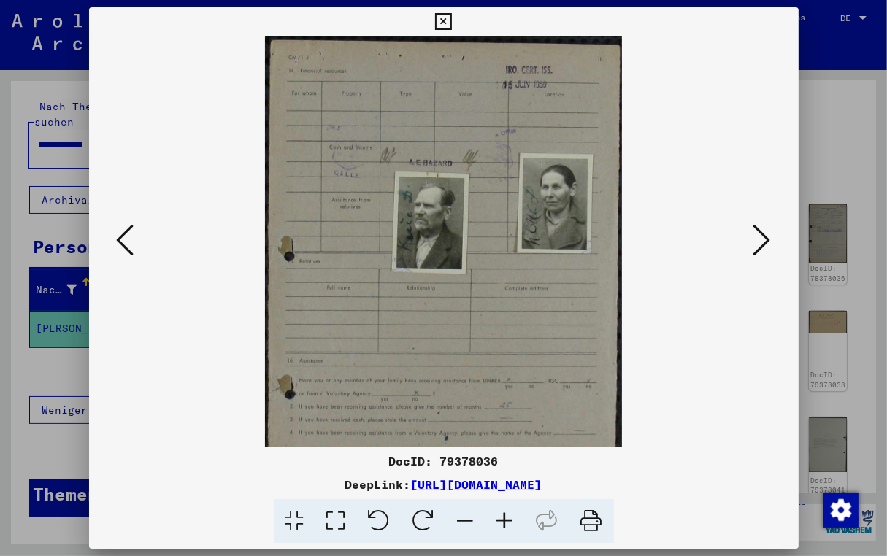
click at [491, 515] on icon at bounding box center [504, 521] width 39 height 45
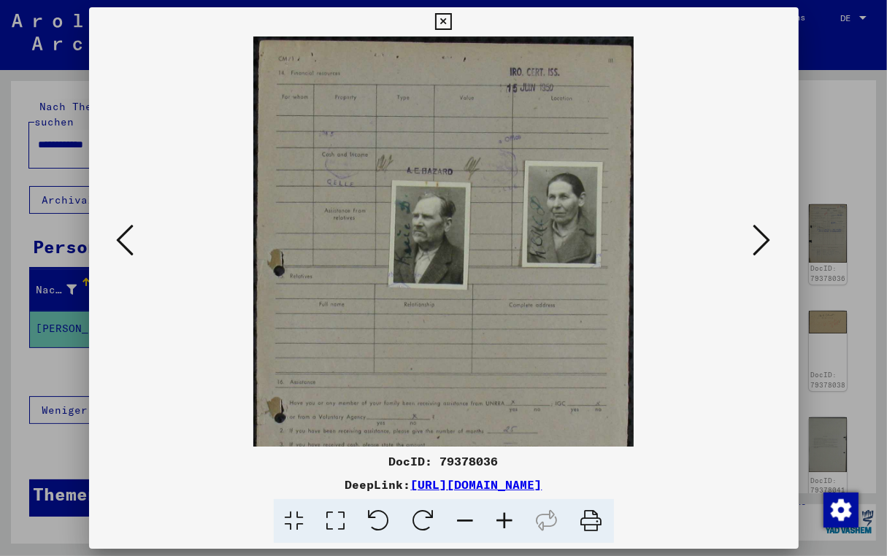
click at [491, 515] on icon at bounding box center [504, 521] width 39 height 45
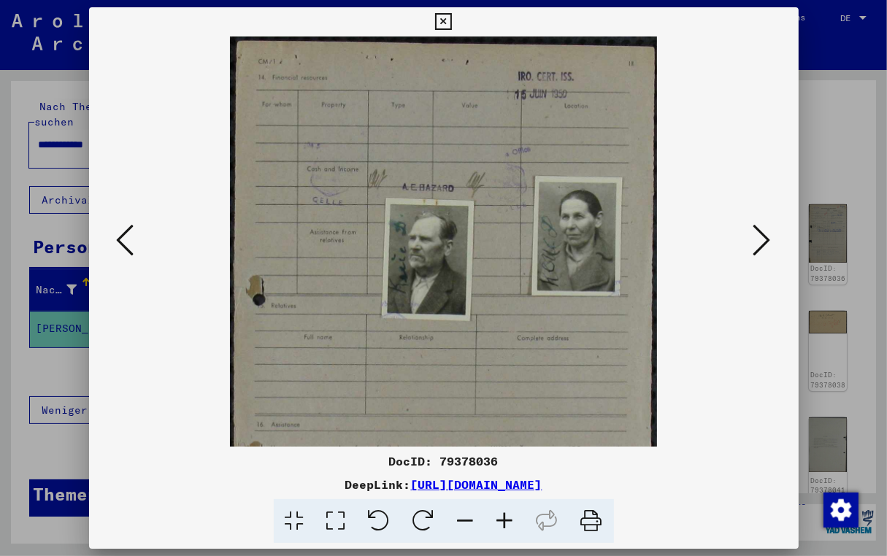
click at [767, 240] on icon at bounding box center [762, 240] width 18 height 35
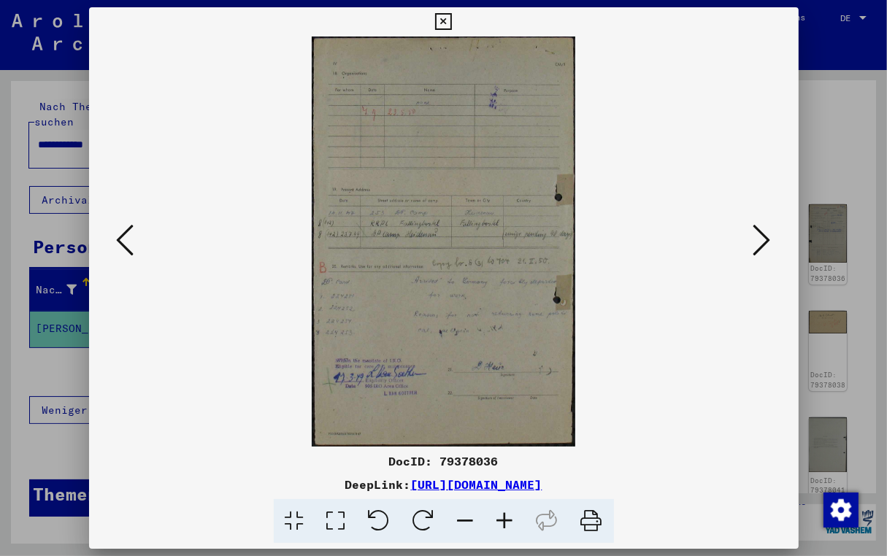
click at [501, 515] on icon at bounding box center [504, 521] width 39 height 45
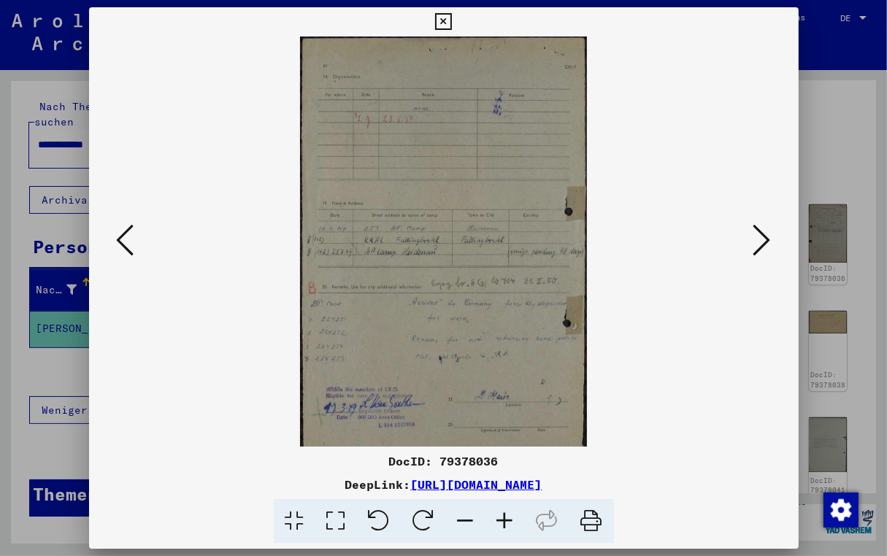
click at [501, 515] on icon at bounding box center [504, 521] width 39 height 45
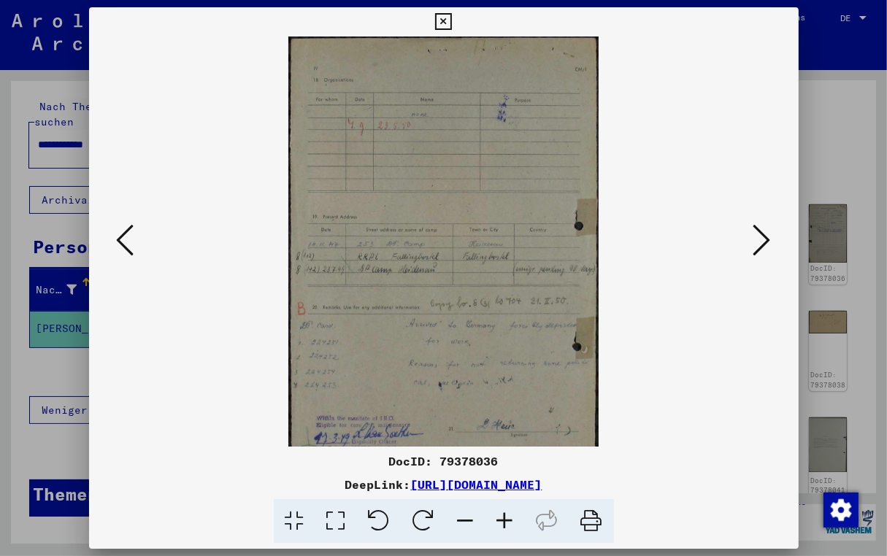
click at [501, 515] on icon at bounding box center [504, 521] width 39 height 45
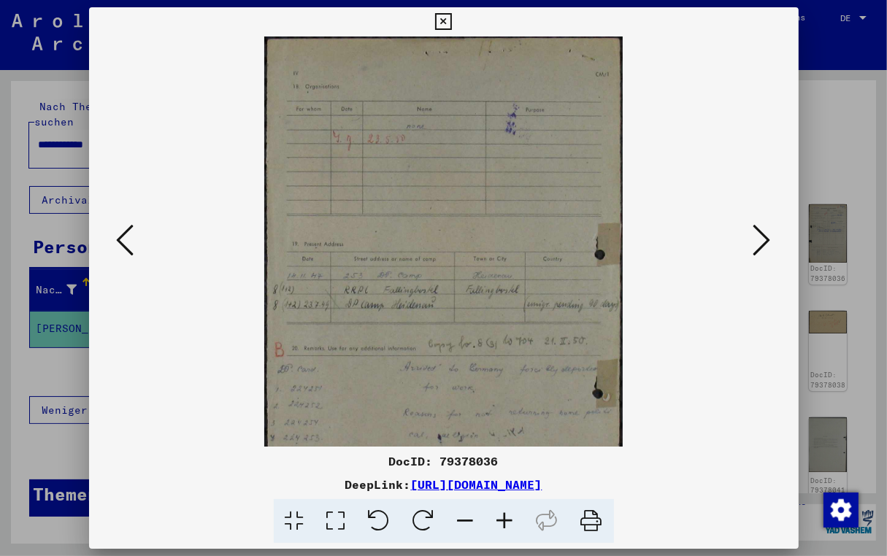
click at [501, 515] on icon at bounding box center [504, 521] width 39 height 45
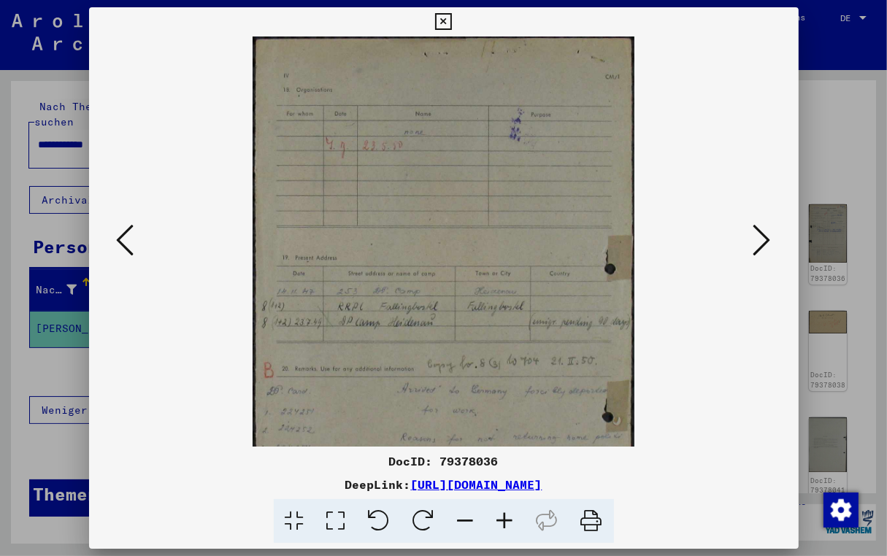
click at [501, 515] on icon at bounding box center [504, 521] width 39 height 45
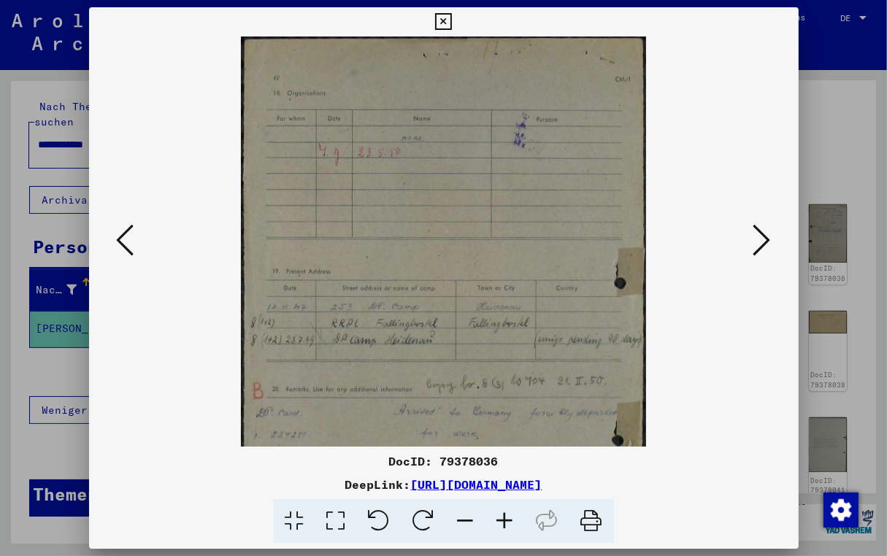
click at [501, 515] on icon at bounding box center [504, 521] width 39 height 45
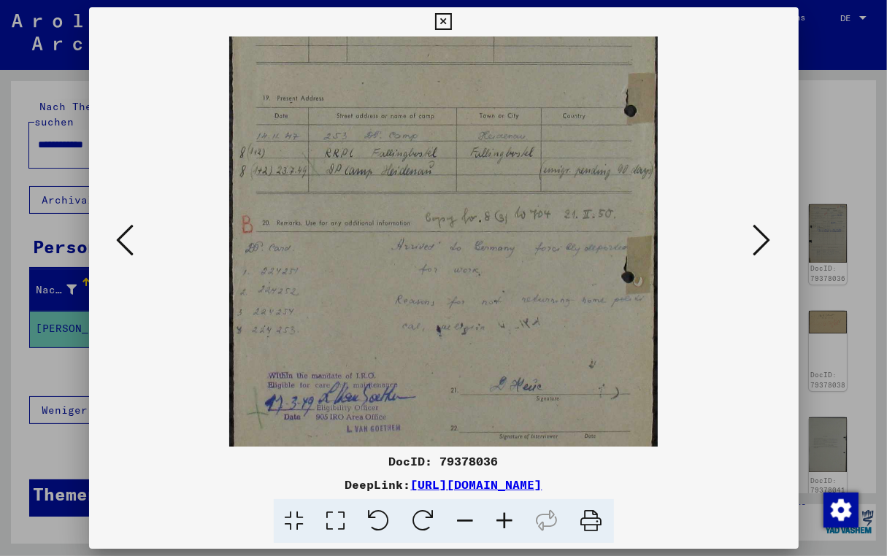
drag, startPoint x: 543, startPoint y: 377, endPoint x: 542, endPoint y: 189, distance: 187.6
click at [542, 189] on img at bounding box center [443, 183] width 429 height 666
click at [753, 237] on icon at bounding box center [762, 240] width 18 height 35
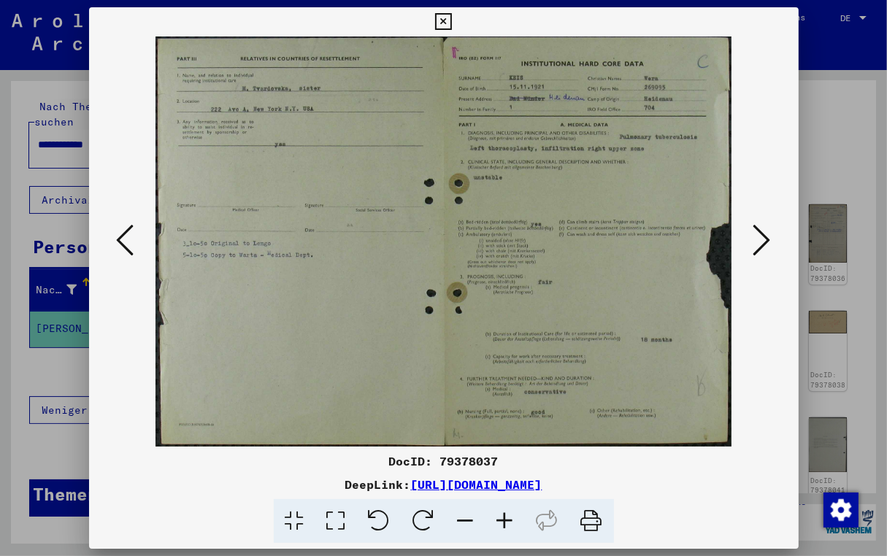
scroll to position [0, 0]
click at [767, 246] on icon at bounding box center [762, 240] width 18 height 35
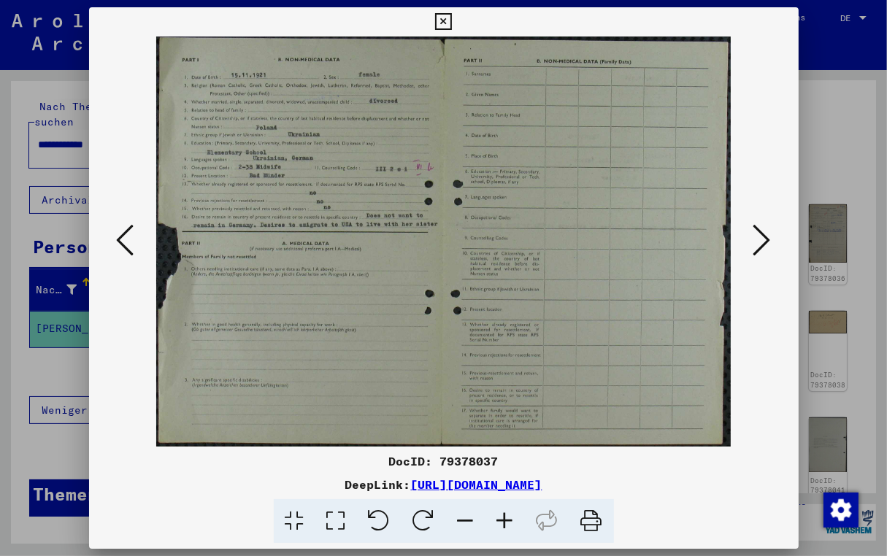
click at [504, 523] on icon at bounding box center [504, 521] width 39 height 45
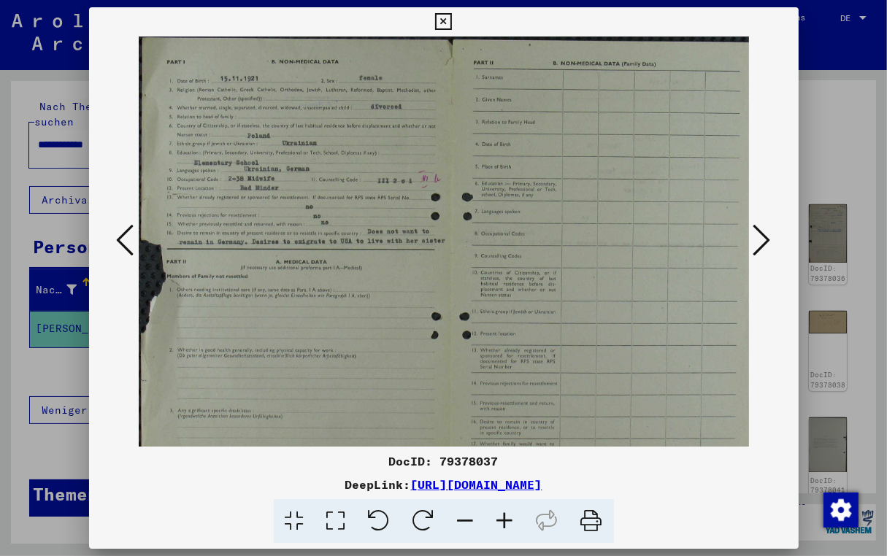
click at [504, 523] on icon at bounding box center [504, 521] width 39 height 45
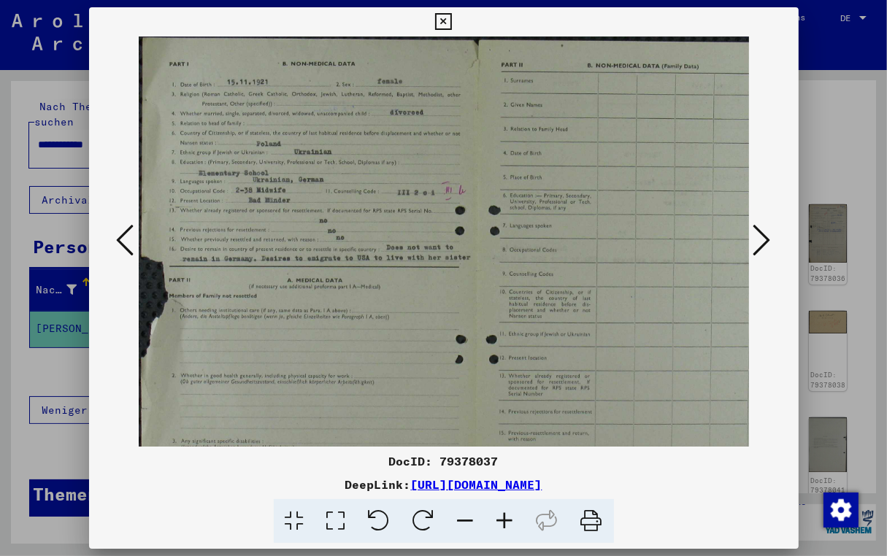
click at [504, 523] on icon at bounding box center [504, 521] width 39 height 45
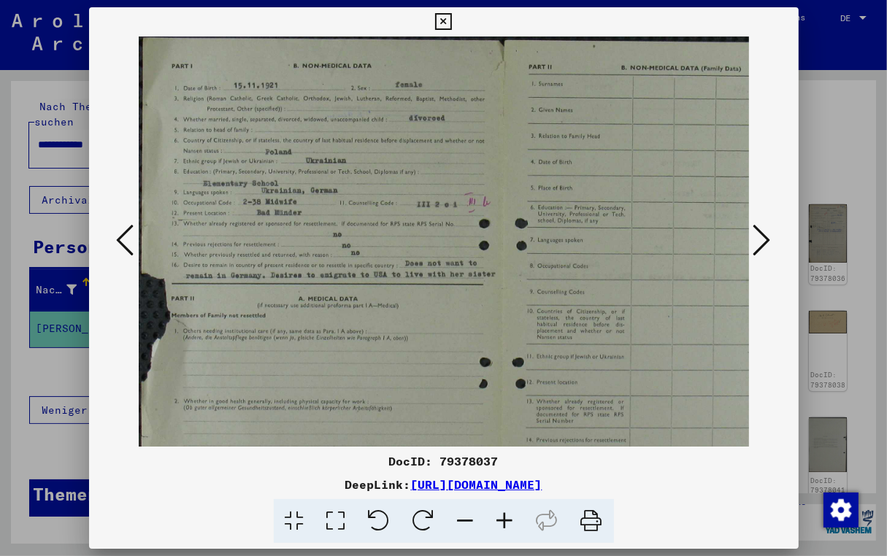
click at [504, 523] on icon at bounding box center [504, 521] width 39 height 45
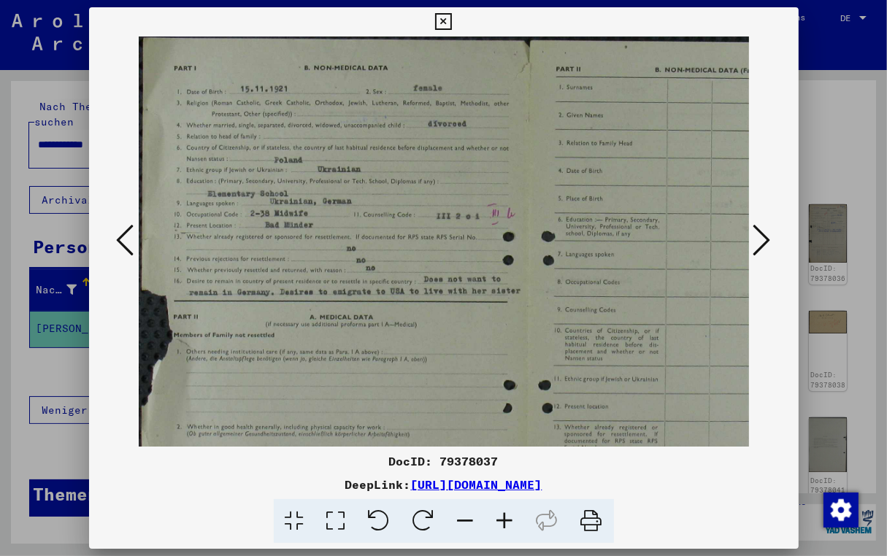
click at [504, 523] on icon at bounding box center [504, 521] width 39 height 45
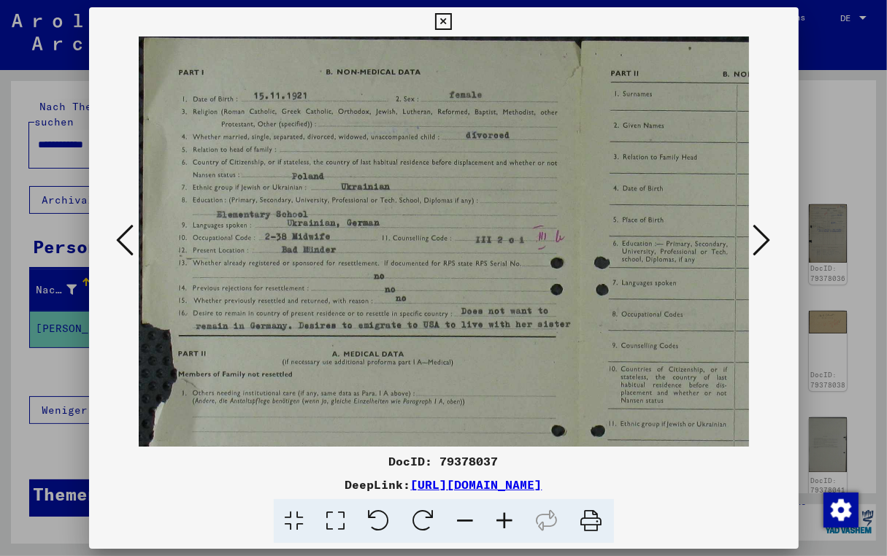
click at [761, 236] on icon at bounding box center [762, 240] width 18 height 35
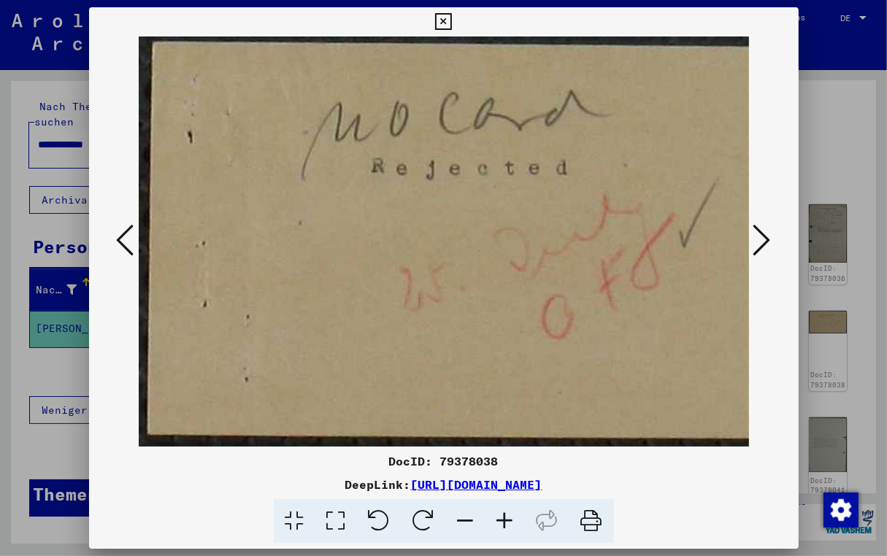
click at [761, 236] on icon at bounding box center [762, 240] width 18 height 35
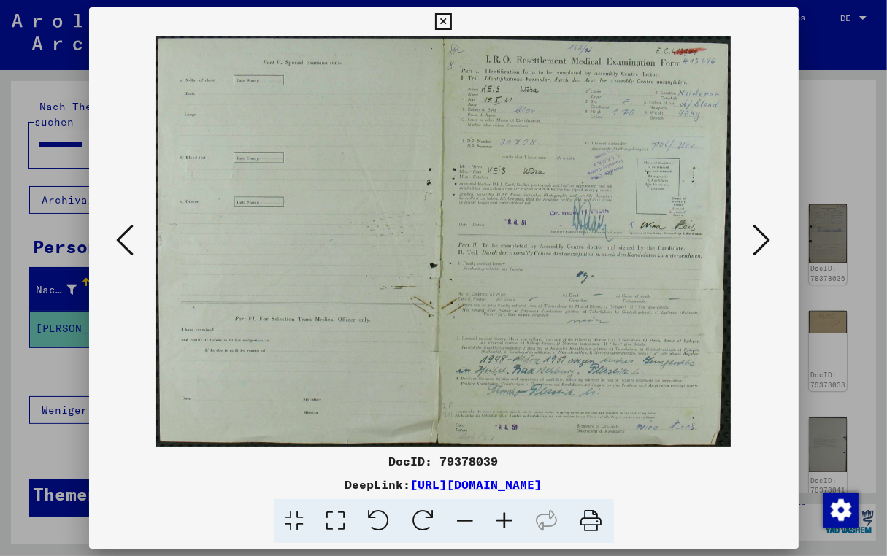
click at [505, 521] on icon at bounding box center [504, 521] width 39 height 45
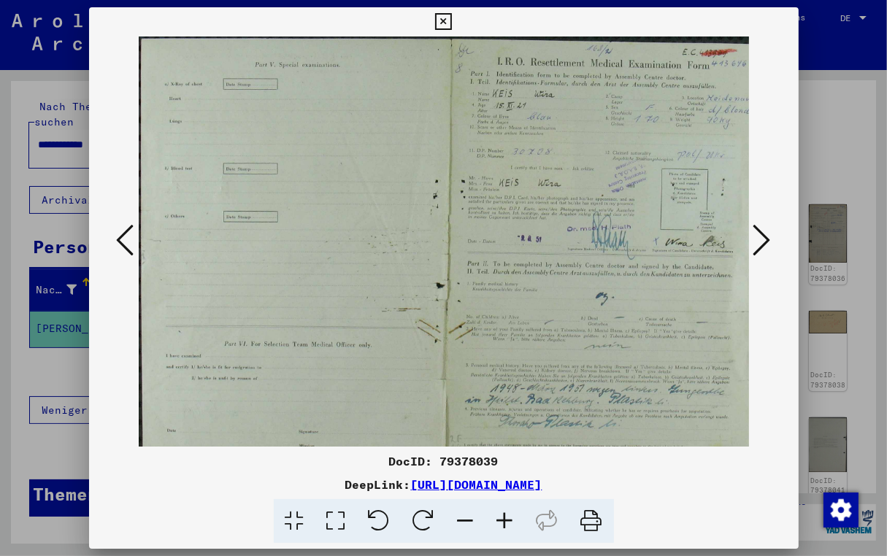
click at [505, 521] on icon at bounding box center [504, 521] width 39 height 45
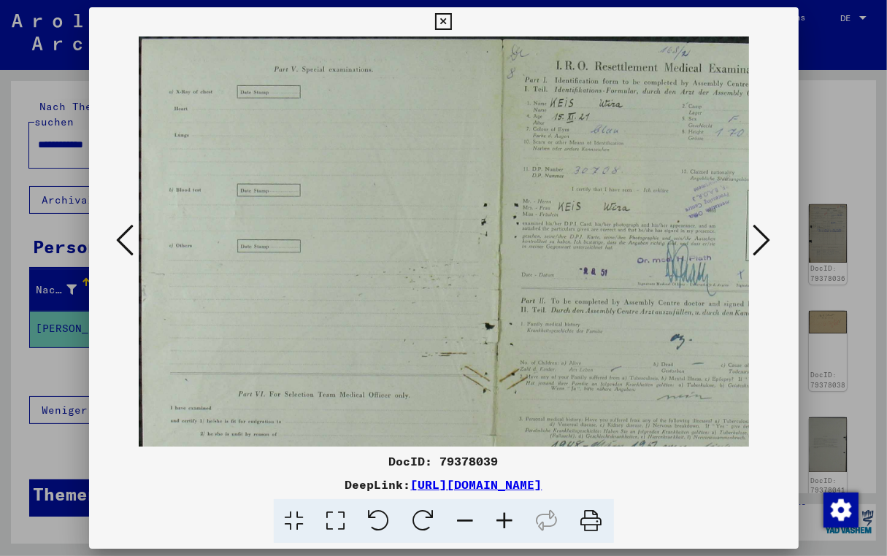
click at [505, 521] on icon at bounding box center [504, 521] width 39 height 45
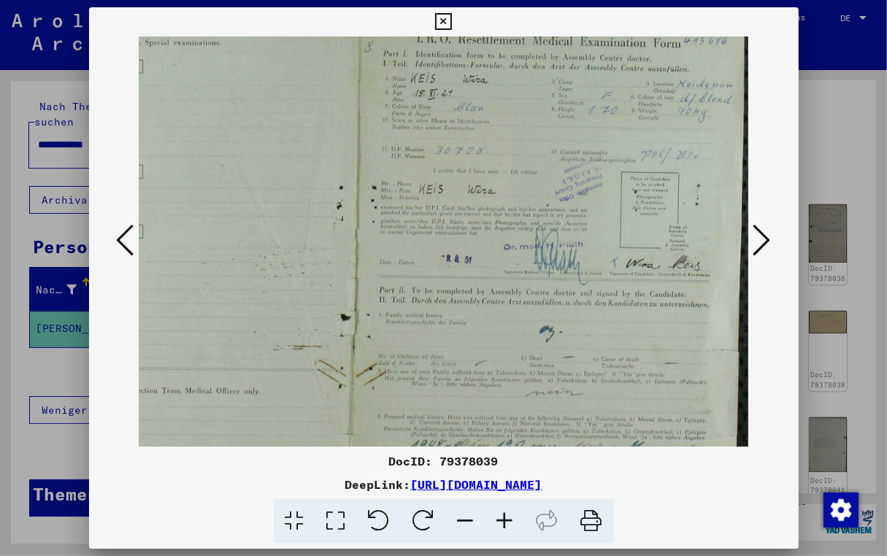
drag, startPoint x: 626, startPoint y: 377, endPoint x: 370, endPoint y: 348, distance: 257.9
click at [370, 348] on img at bounding box center [359, 285] width 779 height 556
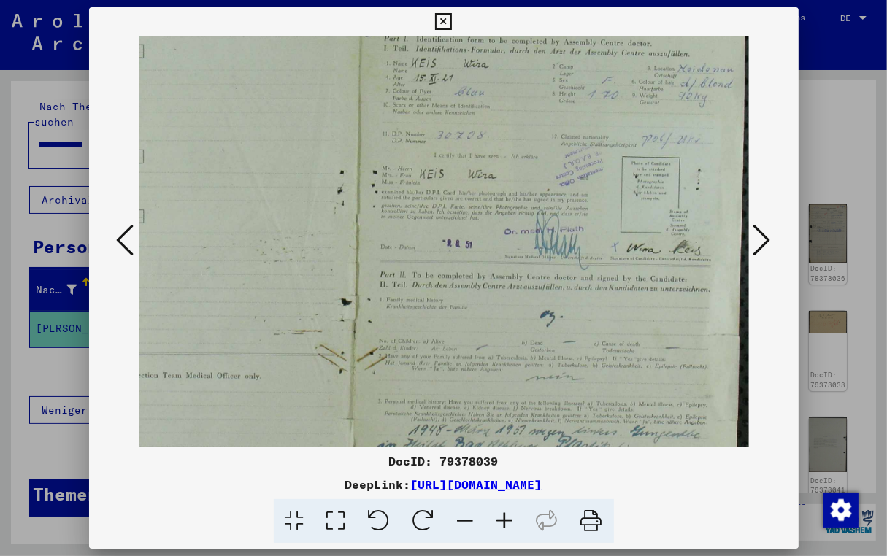
scroll to position [0, 169]
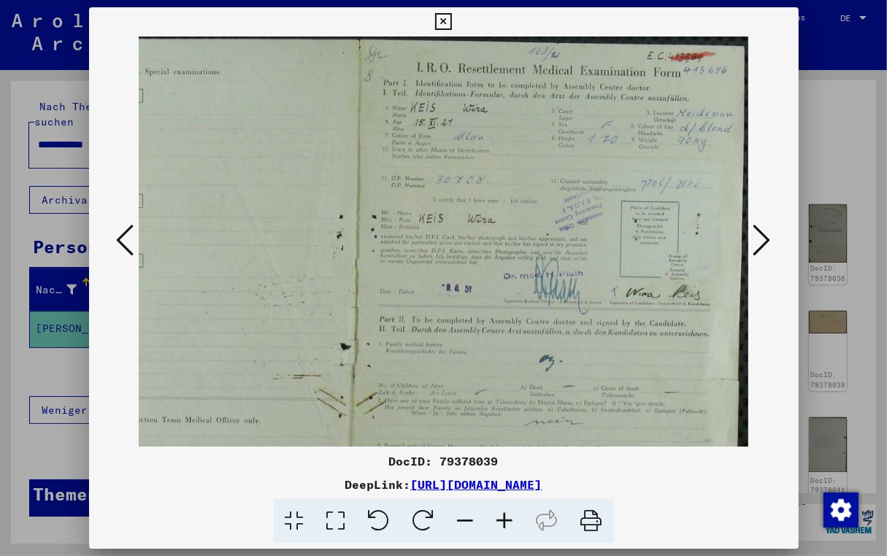
drag, startPoint x: 445, startPoint y: 326, endPoint x: 408, endPoint y: 385, distance: 69.9
click at [408, 385] on img at bounding box center [359, 315] width 779 height 556
click at [756, 240] on icon at bounding box center [762, 240] width 18 height 35
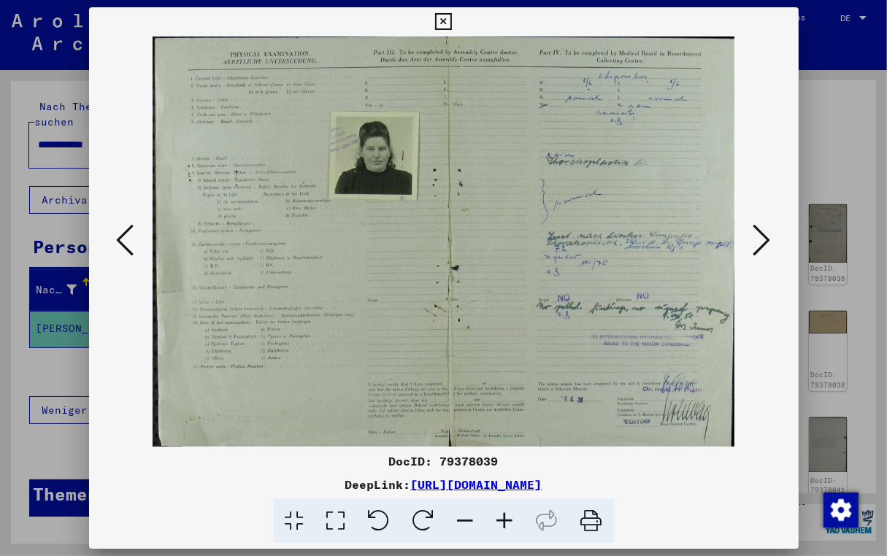
click at [510, 512] on icon at bounding box center [504, 521] width 39 height 45
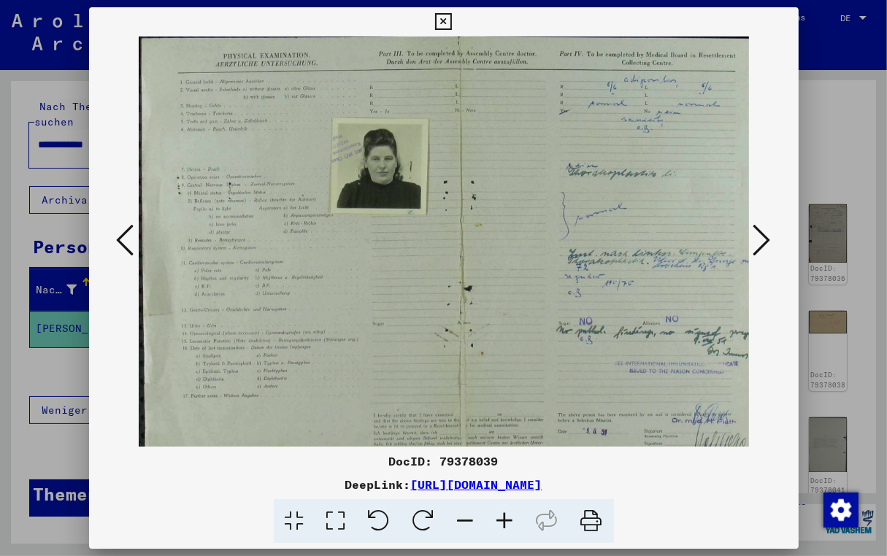
click at [510, 512] on icon at bounding box center [504, 521] width 39 height 45
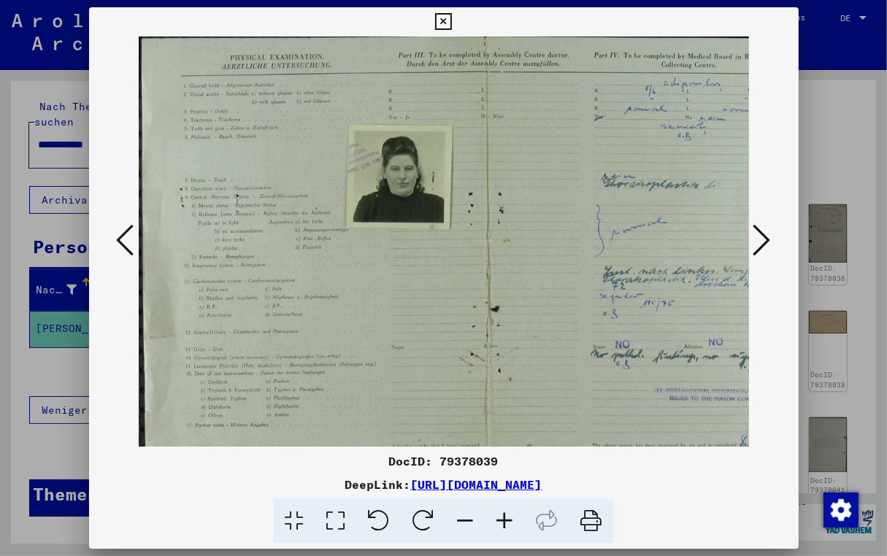
click at [510, 512] on icon at bounding box center [504, 521] width 39 height 45
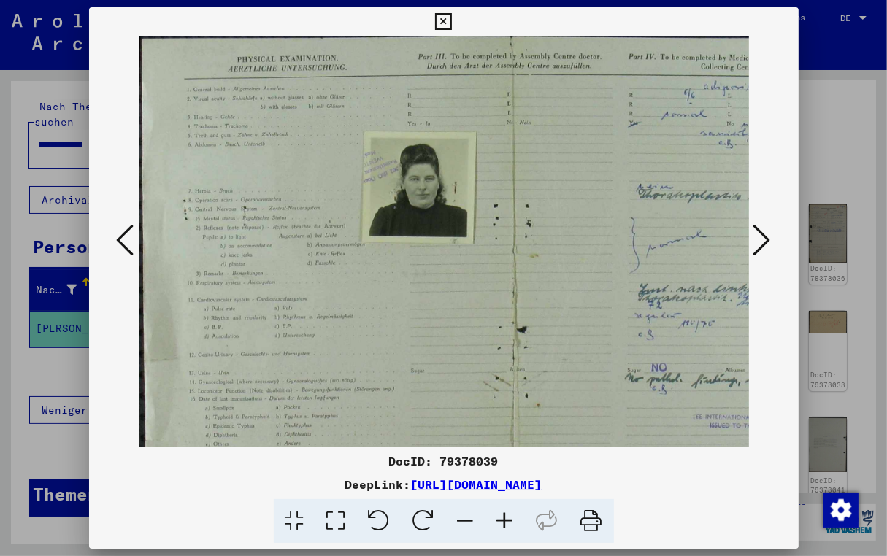
click at [510, 512] on icon at bounding box center [504, 521] width 39 height 45
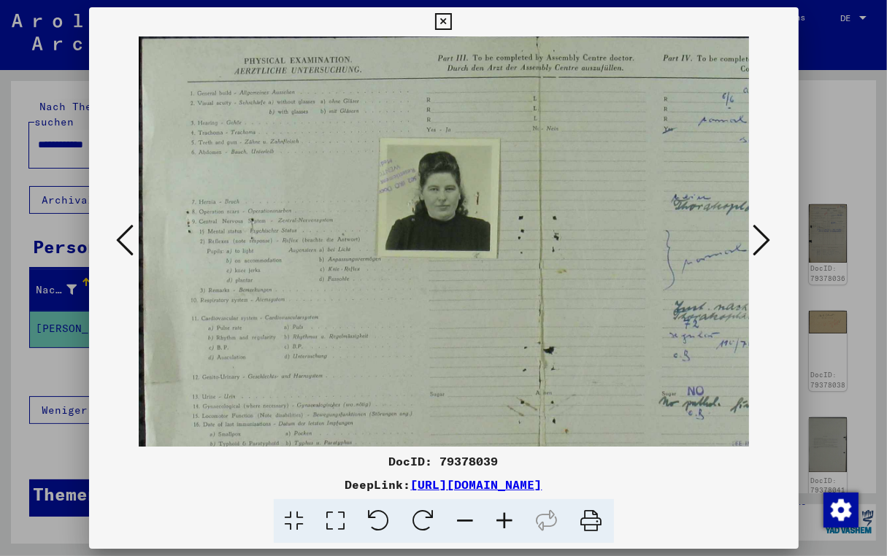
click at [768, 239] on icon at bounding box center [762, 240] width 18 height 35
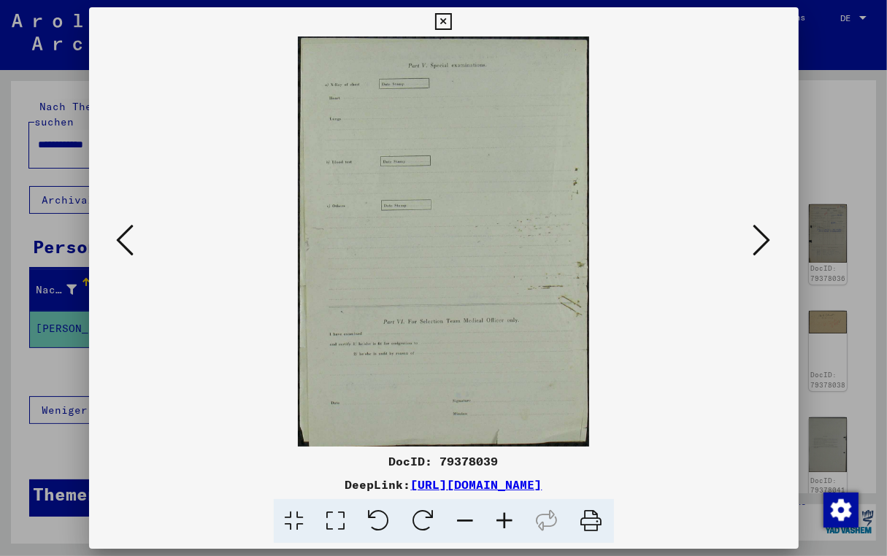
click at [499, 516] on icon at bounding box center [504, 521] width 39 height 45
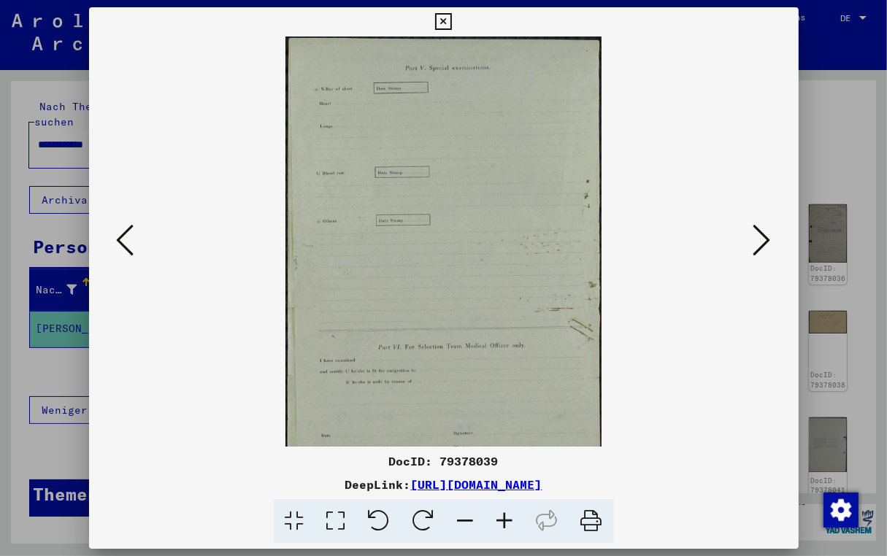
click at [756, 237] on icon at bounding box center [762, 240] width 18 height 35
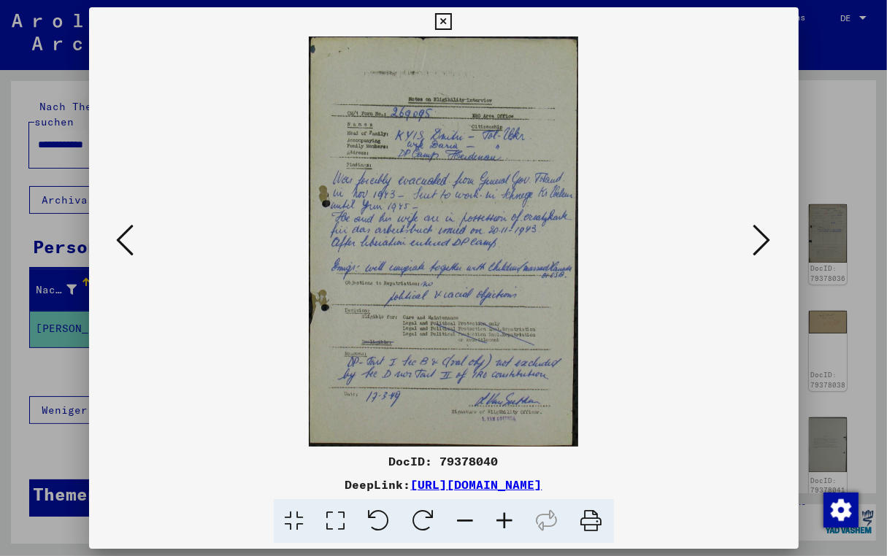
click at [756, 237] on icon at bounding box center [762, 240] width 18 height 35
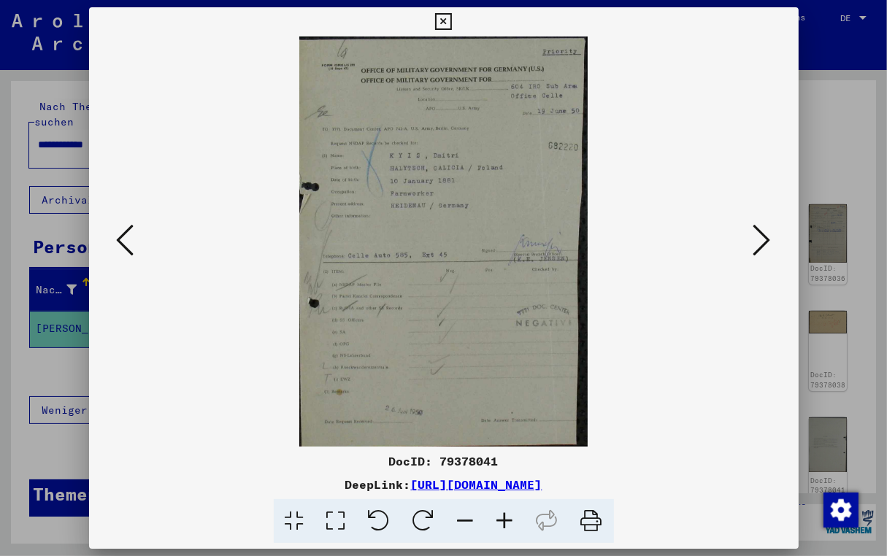
click at [756, 237] on icon at bounding box center [762, 240] width 18 height 35
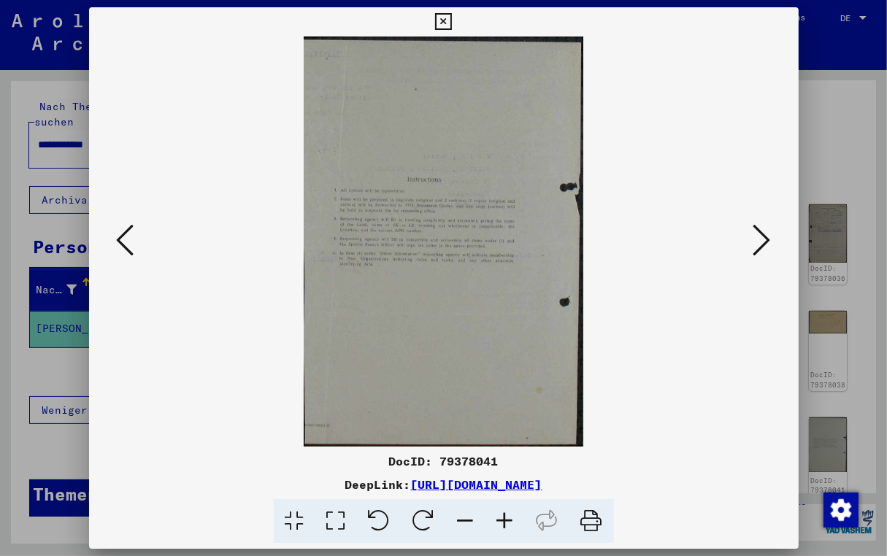
click at [756, 237] on icon at bounding box center [762, 240] width 18 height 35
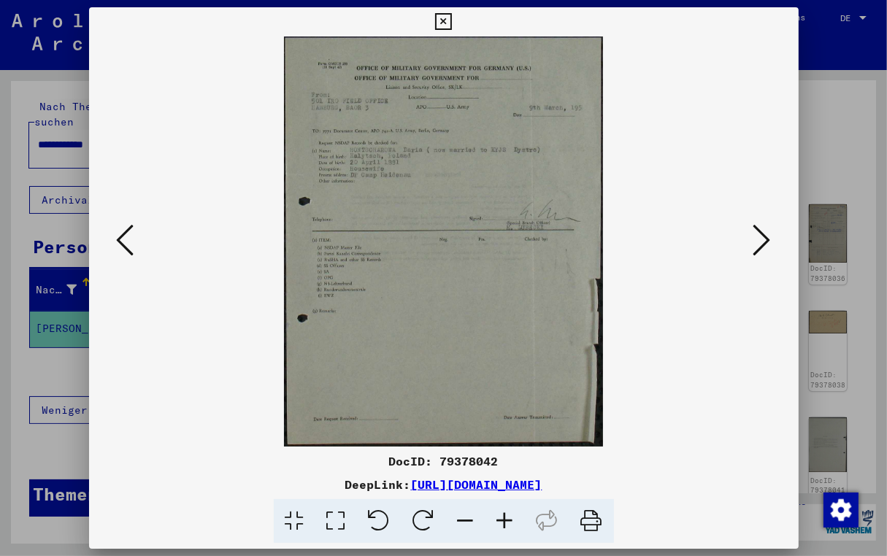
click at [756, 237] on icon at bounding box center [762, 240] width 18 height 35
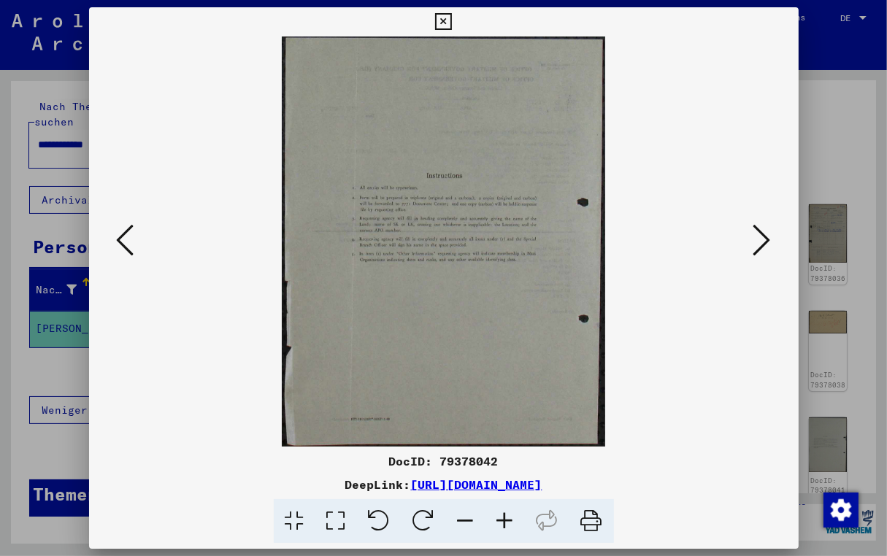
click at [756, 237] on icon at bounding box center [762, 240] width 18 height 35
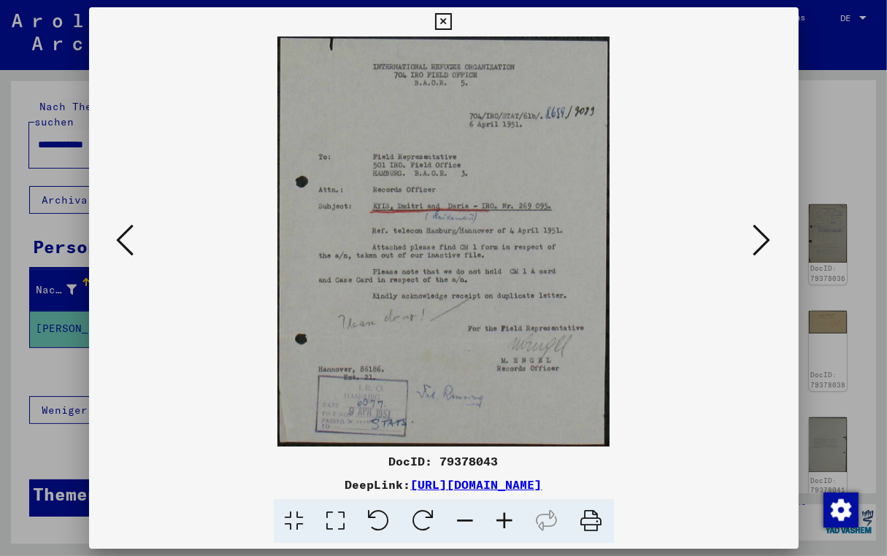
click at [756, 237] on icon at bounding box center [762, 240] width 18 height 35
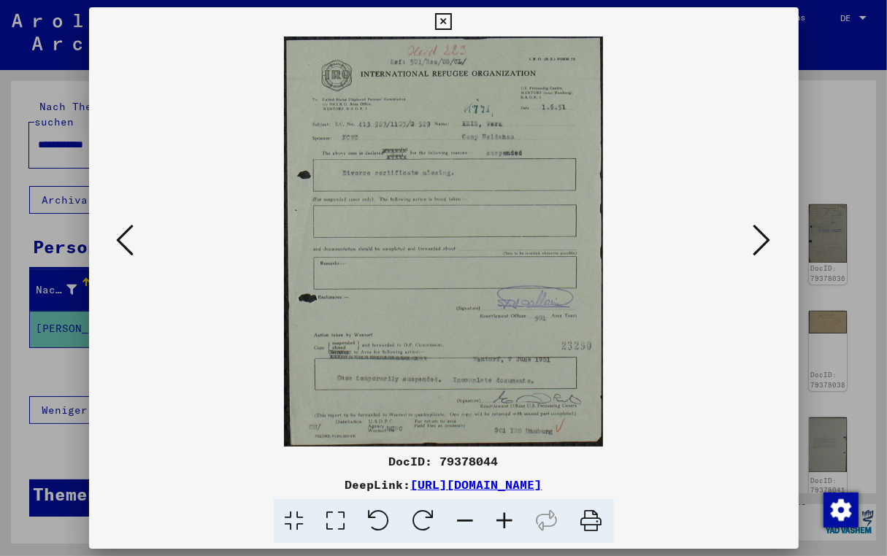
click at [756, 237] on icon at bounding box center [762, 240] width 18 height 35
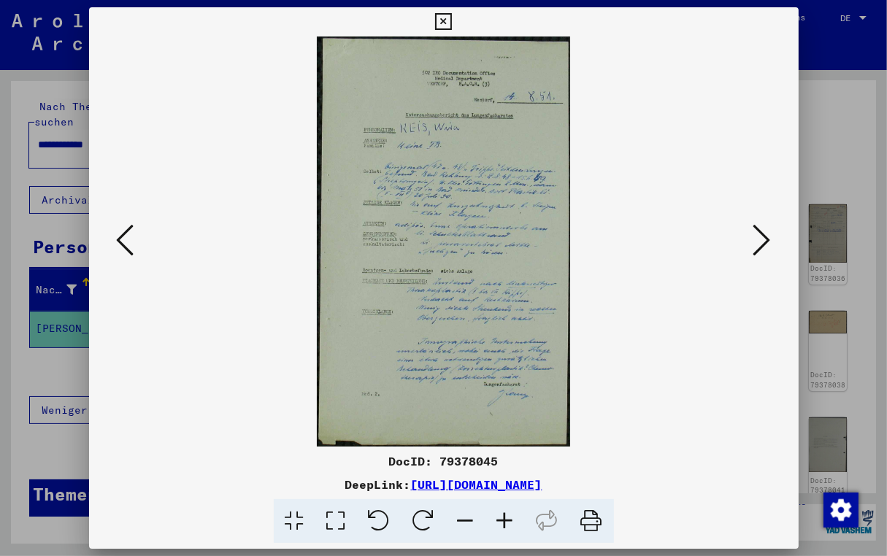
click at [503, 520] on icon at bounding box center [504, 521] width 39 height 45
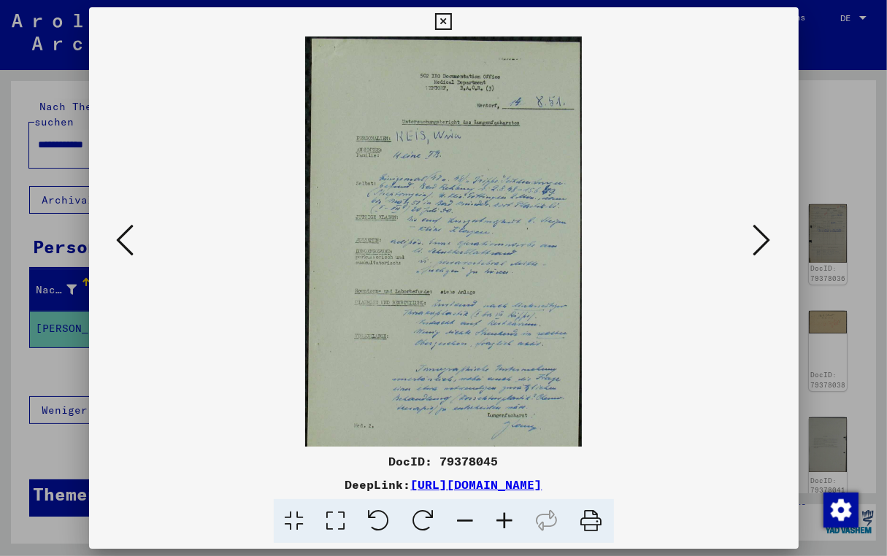
click at [503, 520] on icon at bounding box center [504, 521] width 39 height 45
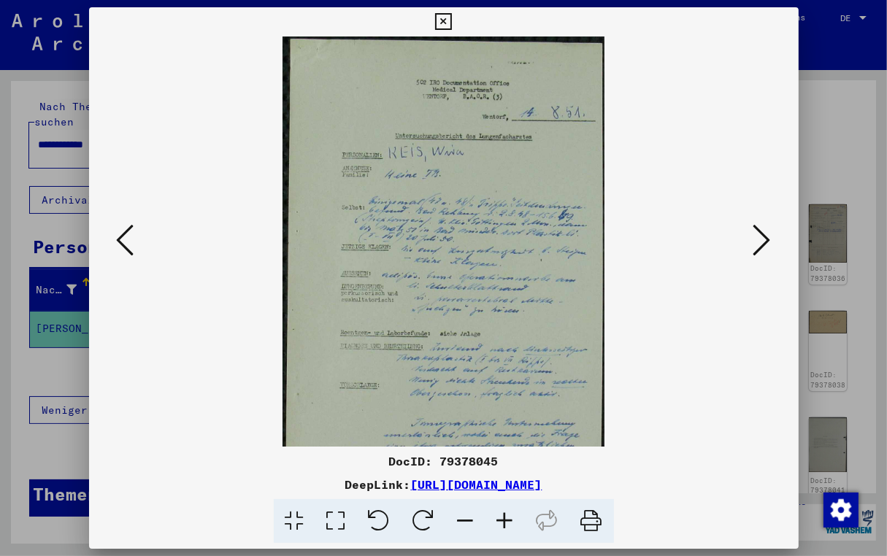
click at [503, 520] on icon at bounding box center [504, 521] width 39 height 45
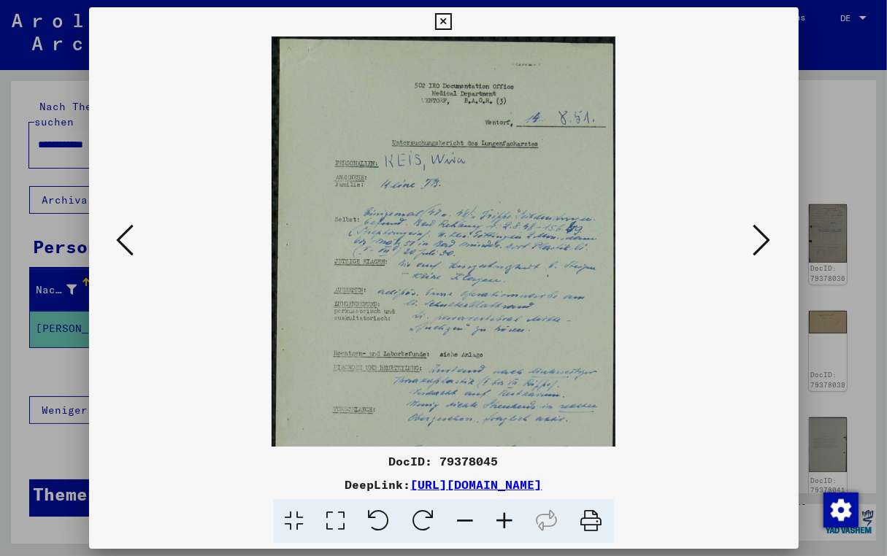
click at [503, 520] on icon at bounding box center [504, 521] width 39 height 45
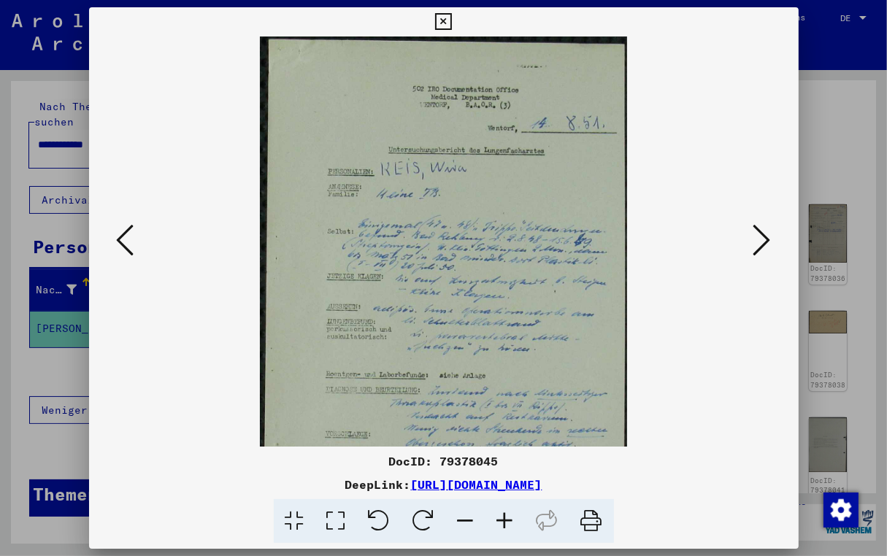
click at [739, 251] on viewer-one-image at bounding box center [444, 242] width 610 height 410
click at [755, 241] on icon at bounding box center [762, 240] width 18 height 35
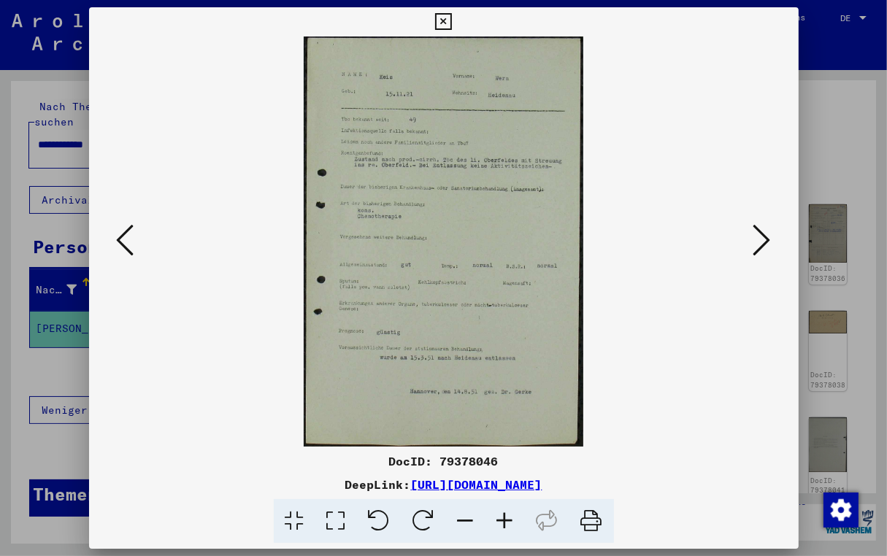
click at [755, 241] on icon at bounding box center [762, 240] width 18 height 35
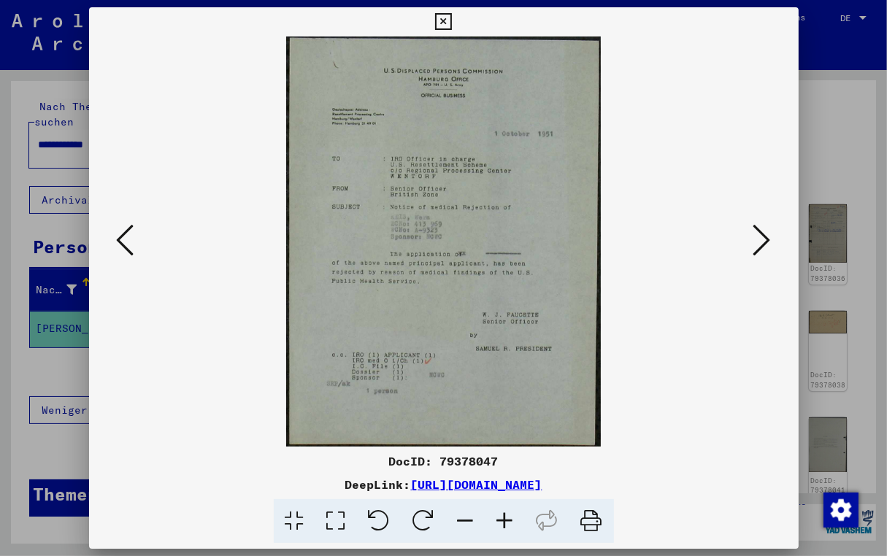
click at [755, 241] on icon at bounding box center [762, 240] width 18 height 35
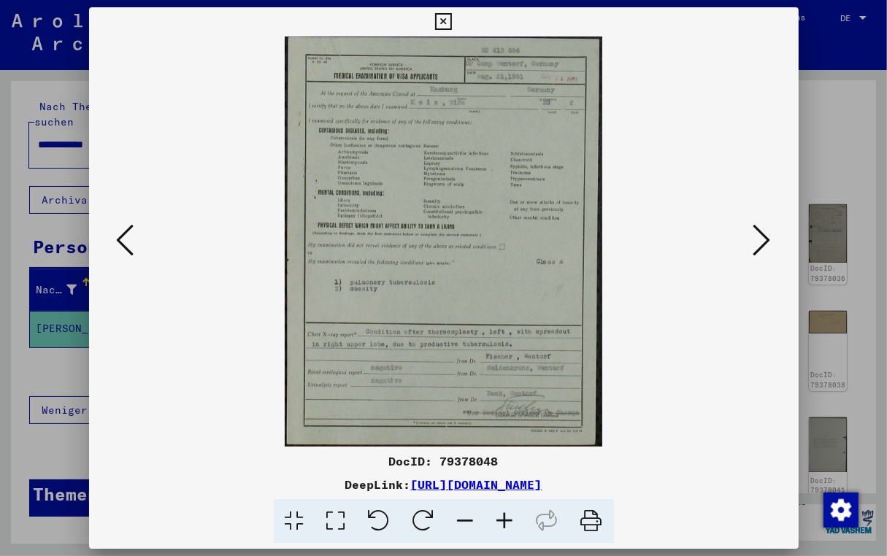
click at [755, 241] on icon at bounding box center [762, 240] width 18 height 35
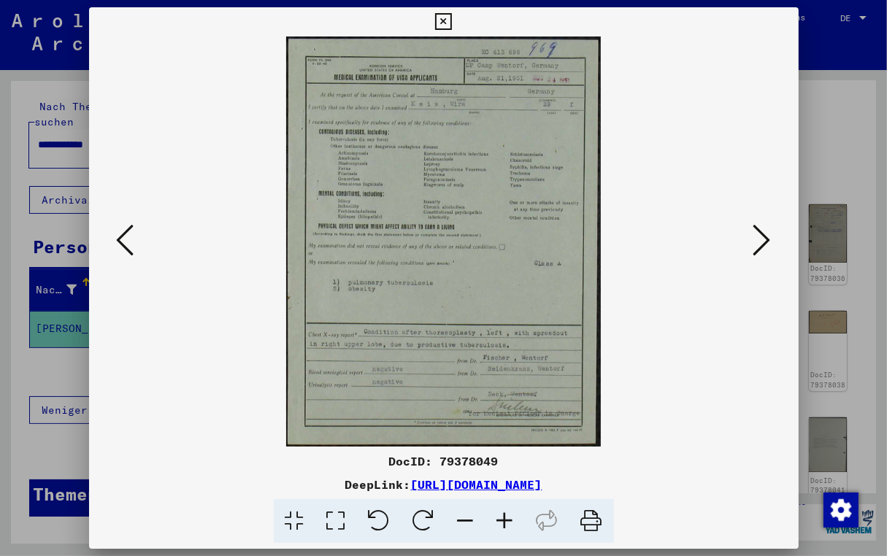
click at [755, 241] on icon at bounding box center [762, 240] width 18 height 35
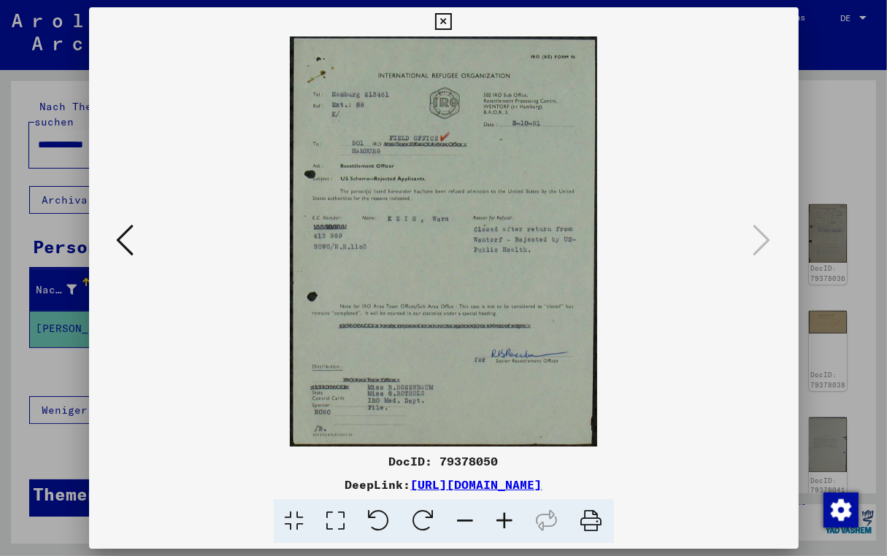
click at [809, 150] on div at bounding box center [443, 278] width 887 height 556
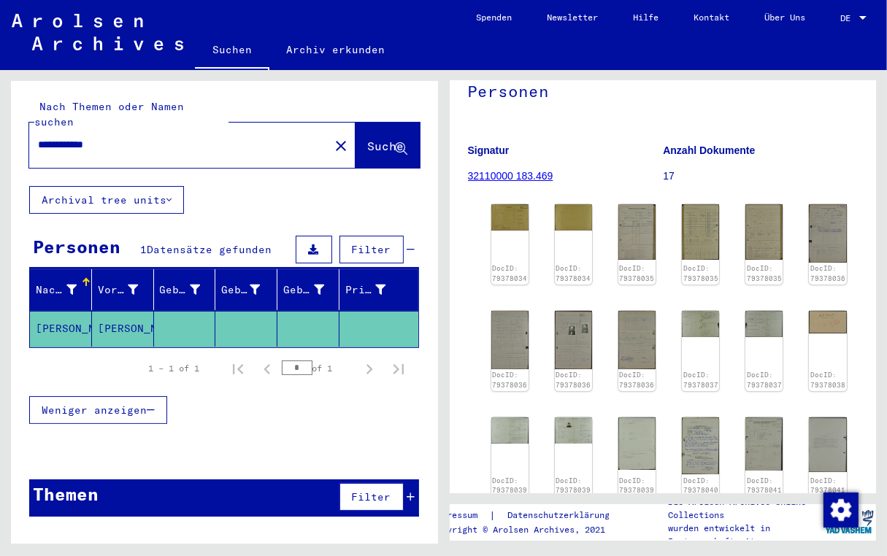
drag, startPoint x: 68, startPoint y: 128, endPoint x: -7, endPoint y: 116, distance: 75.5
click at [0, 116] on html "**********" at bounding box center [443, 278] width 887 height 556
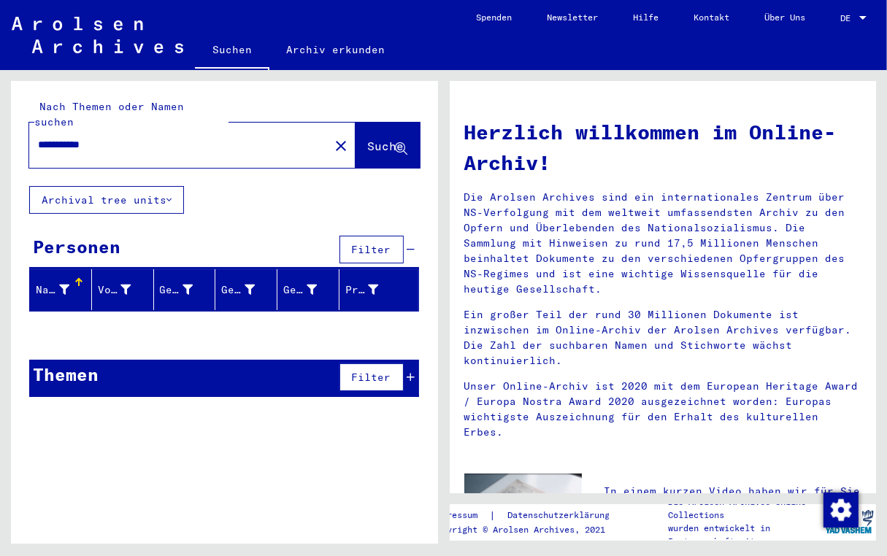
click at [142, 137] on input "**********" at bounding box center [175, 144] width 274 height 15
drag, startPoint x: -13, startPoint y: 125, endPoint x: -31, endPoint y: 120, distance: 19.0
click at [0, 120] on html "**********" at bounding box center [443, 278] width 887 height 556
paste input "*********"
type input "**********"
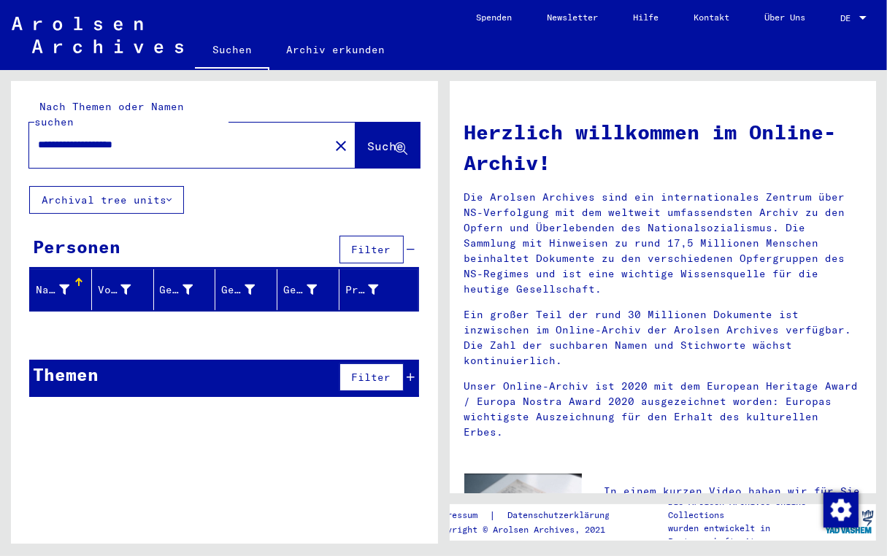
drag, startPoint x: 185, startPoint y: 132, endPoint x: -26, endPoint y: 114, distance: 211.0
click at [0, 114] on html "**********" at bounding box center [443, 278] width 887 height 556
